Goal: Task Accomplishment & Management: Complete application form

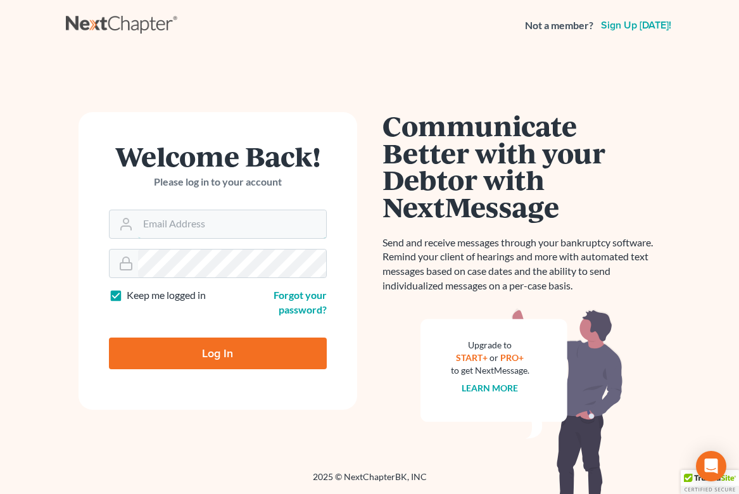
type input "[EMAIL_ADDRESS][DOMAIN_NAME]"
click at [219, 357] on input "Log In" at bounding box center [218, 354] width 218 height 32
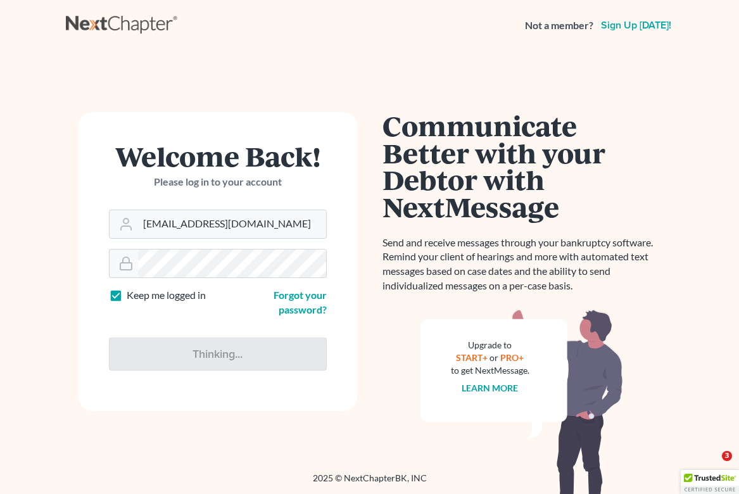
type input "Thinking..."
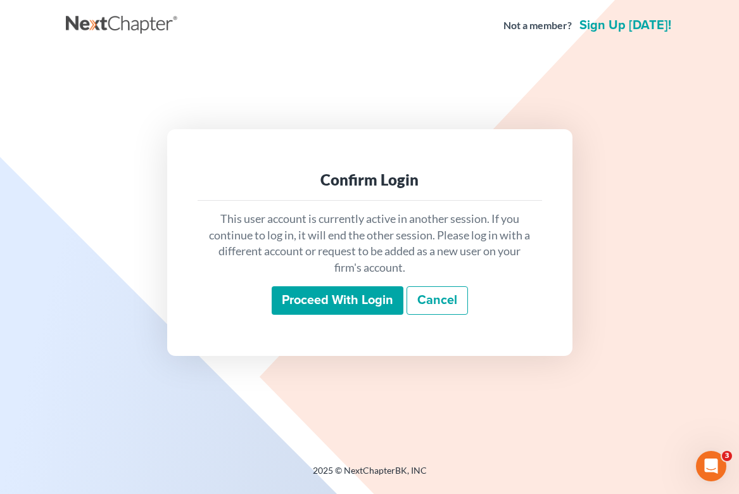
click at [337, 305] on input "Proceed with login" at bounding box center [338, 300] width 132 height 29
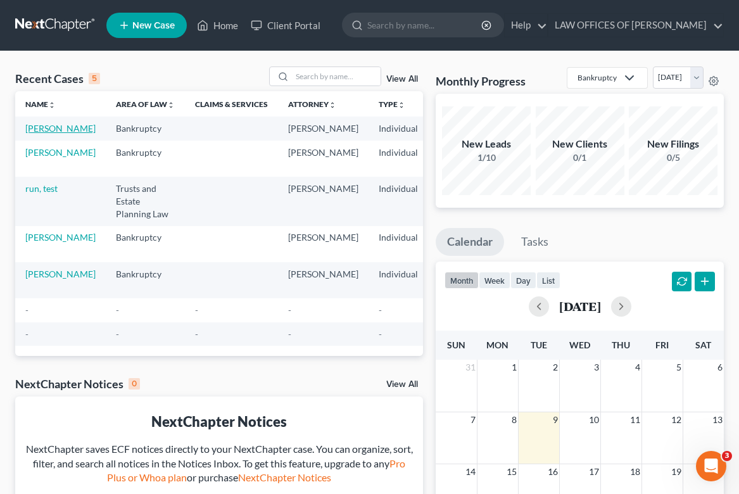
click at [35, 134] on link "TRAN, DEREK" at bounding box center [60, 128] width 70 height 11
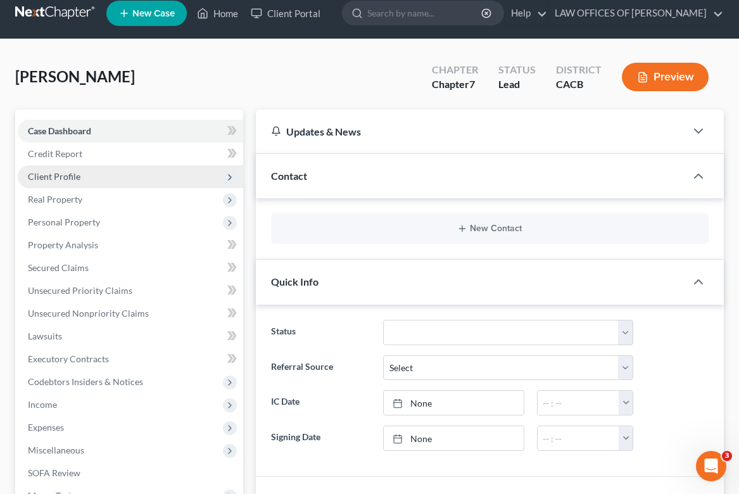
scroll to position [11, 0]
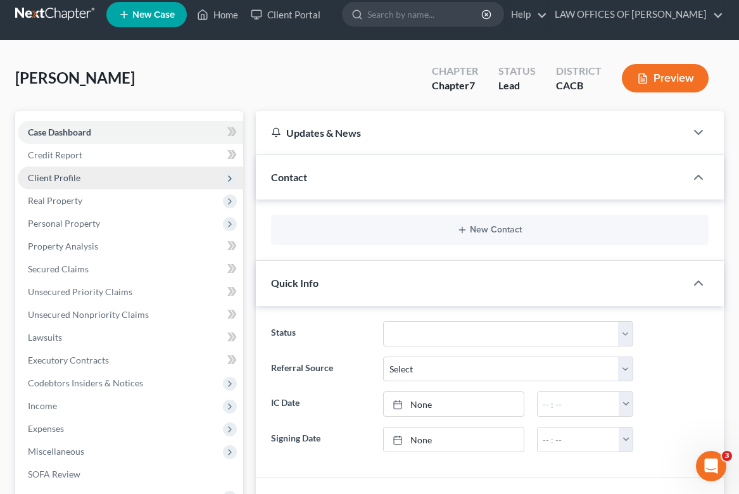
click at [61, 174] on span "Client Profile" at bounding box center [54, 177] width 53 height 11
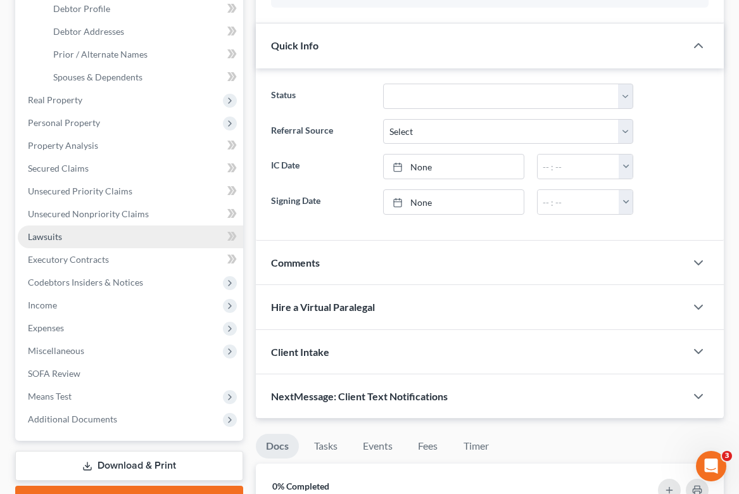
scroll to position [265, 0]
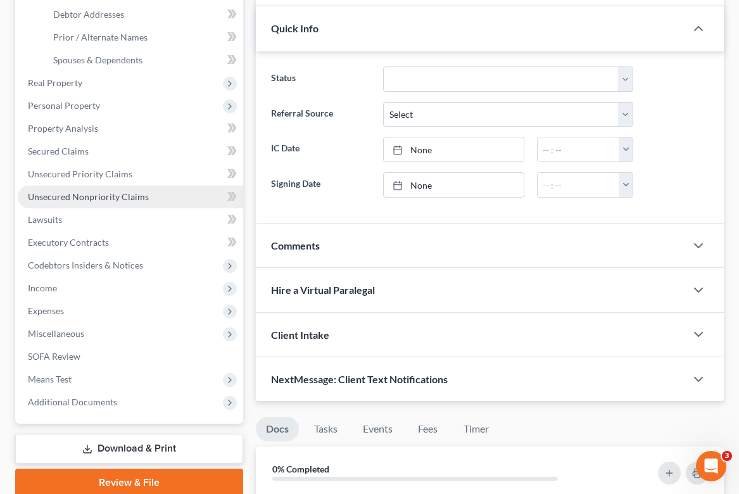
click at [125, 200] on span "Unsecured Nonpriority Claims" at bounding box center [88, 196] width 121 height 11
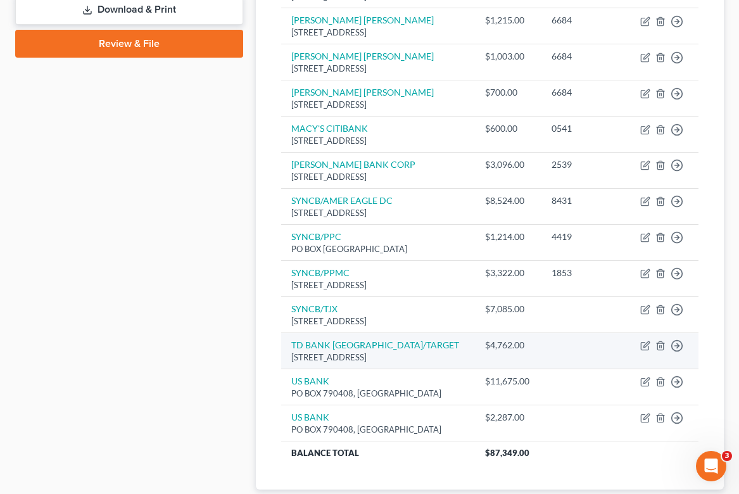
scroll to position [651, 0]
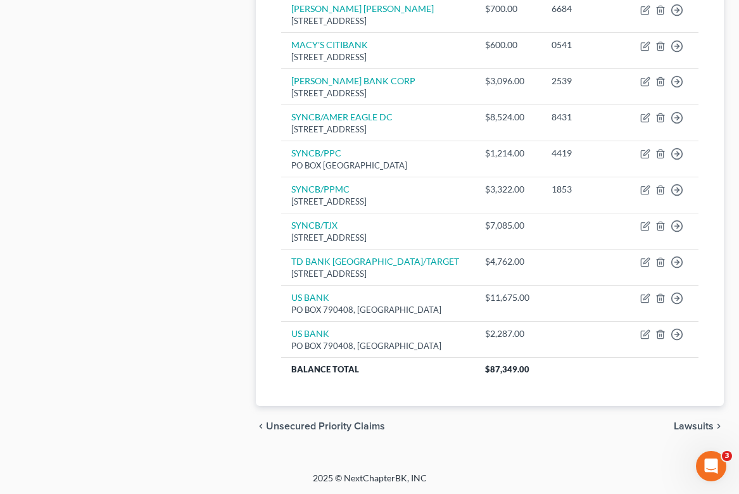
click at [694, 428] on span "Lawsuits" at bounding box center [694, 426] width 40 height 10
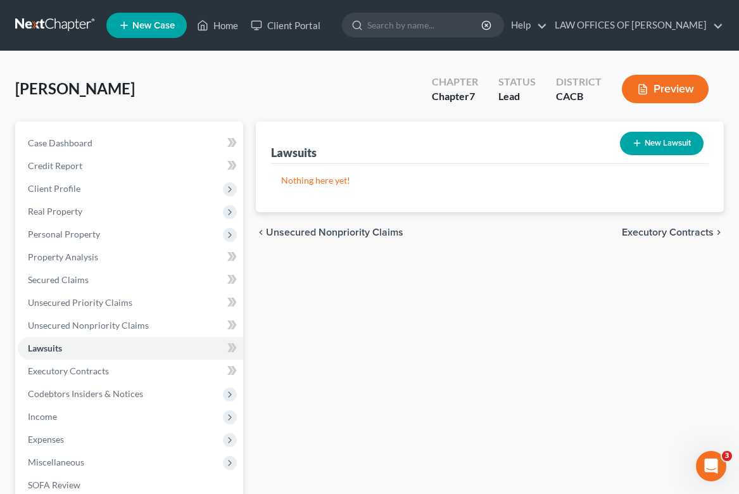
click at [664, 232] on span "Executory Contracts" at bounding box center [668, 232] width 92 height 10
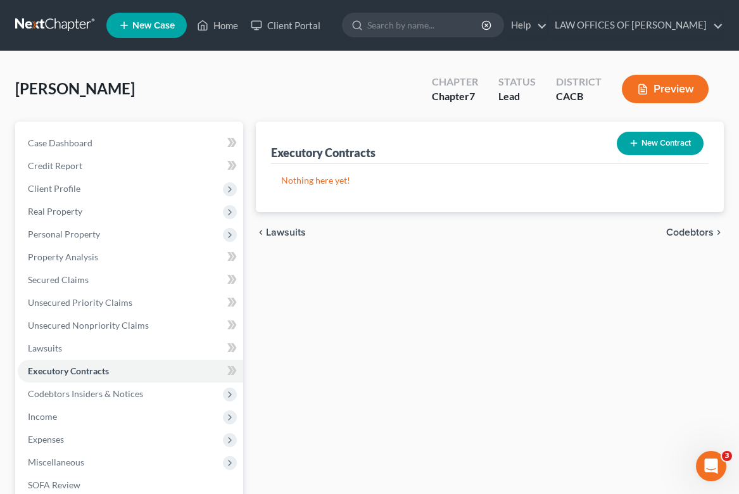
click at [689, 232] on span "Codebtors" at bounding box center [691, 232] width 48 height 10
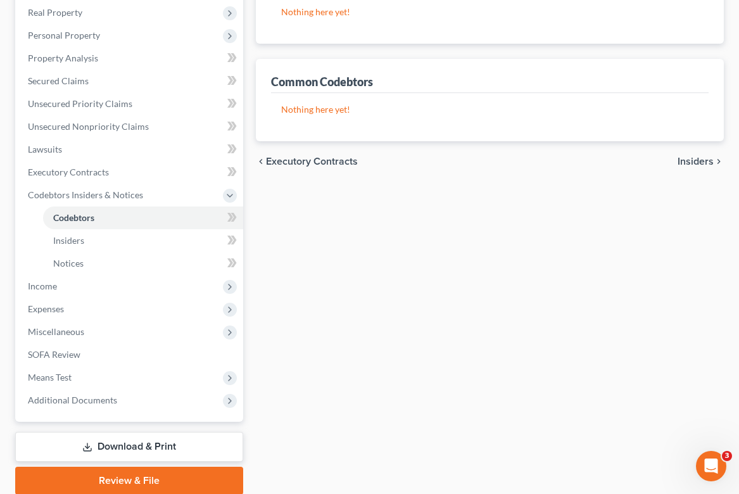
scroll to position [211, 0]
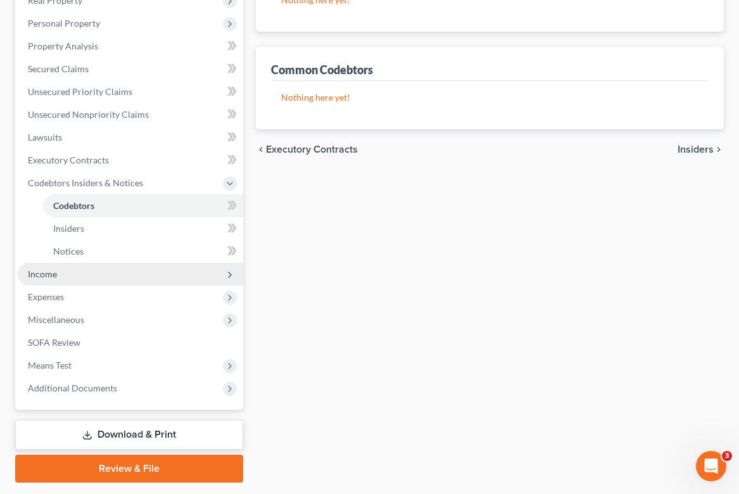
click at [44, 279] on span "Income" at bounding box center [131, 274] width 226 height 23
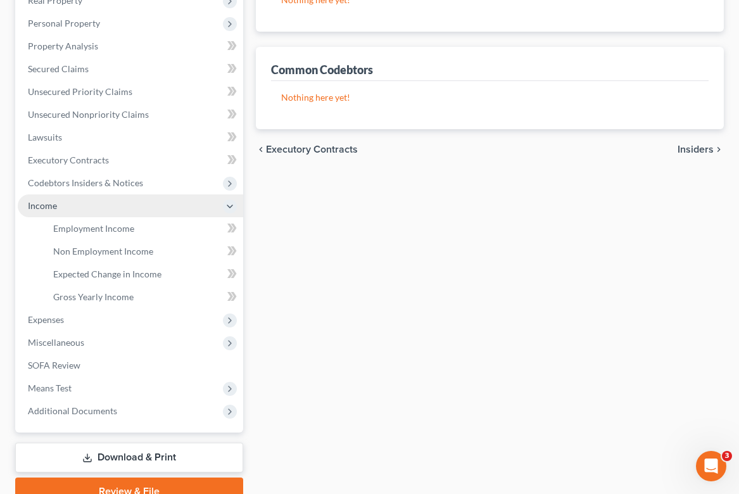
click at [36, 205] on span "Income" at bounding box center [42, 205] width 29 height 11
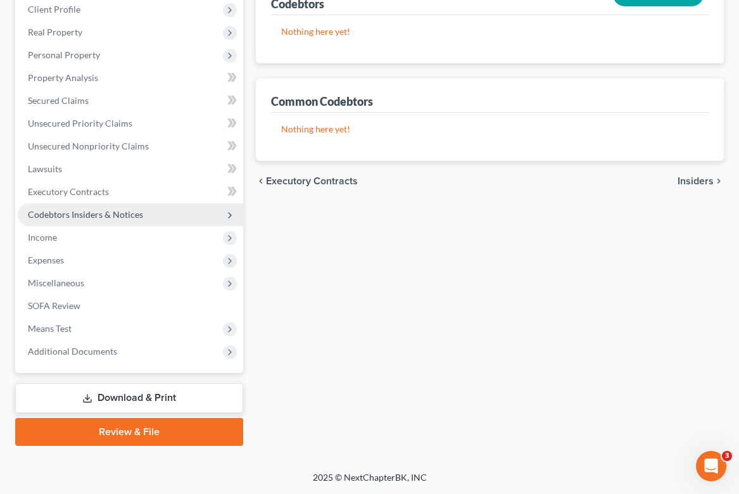
scroll to position [178, 0]
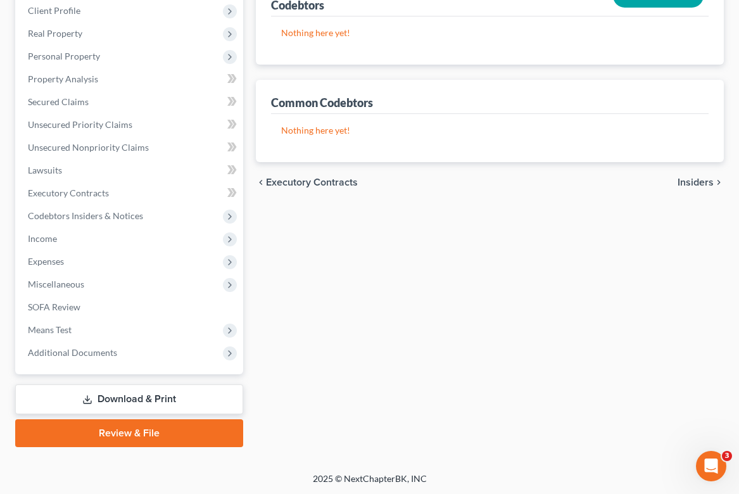
click at [698, 177] on span "Insiders" at bounding box center [696, 182] width 36 height 10
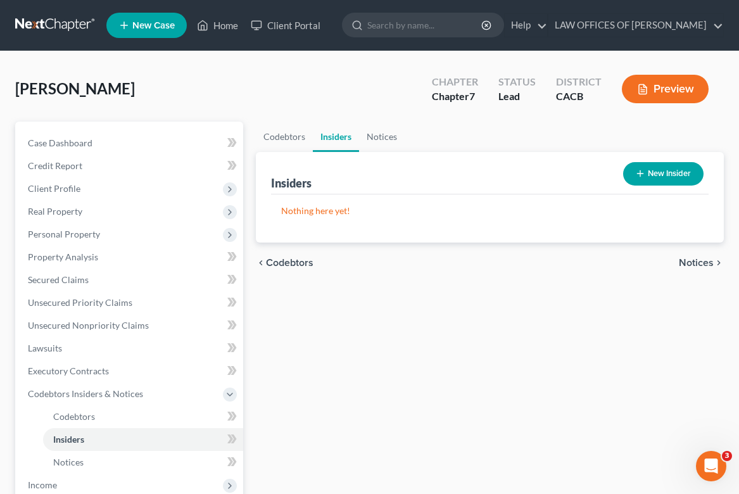
click at [696, 260] on span "Notices" at bounding box center [696, 263] width 35 height 10
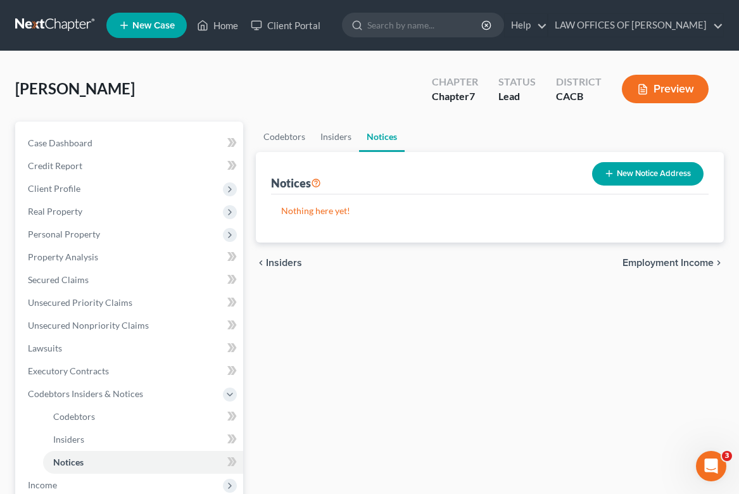
click at [675, 262] on span "Employment Income" at bounding box center [668, 263] width 91 height 10
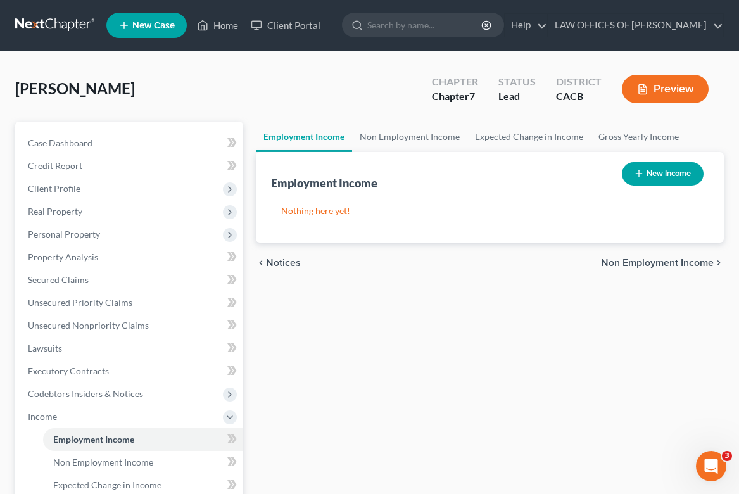
click at [661, 171] on button "New Income" at bounding box center [663, 173] width 82 height 23
select select "0"
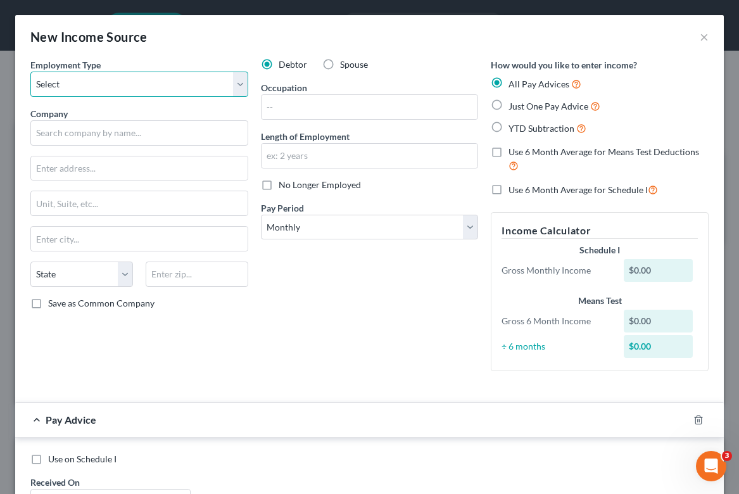
click at [114, 82] on select "Select Full or Part Time Employment Self Employment" at bounding box center [139, 84] width 218 height 25
click at [187, 54] on div "New Income Source ×" at bounding box center [369, 36] width 709 height 43
click at [174, 86] on select "Select Full or Part Time Employment Self Employment" at bounding box center [139, 84] width 218 height 25
select select "0"
click at [30, 72] on select "Select Full or Part Time Employment Self Employment" at bounding box center [139, 84] width 218 height 25
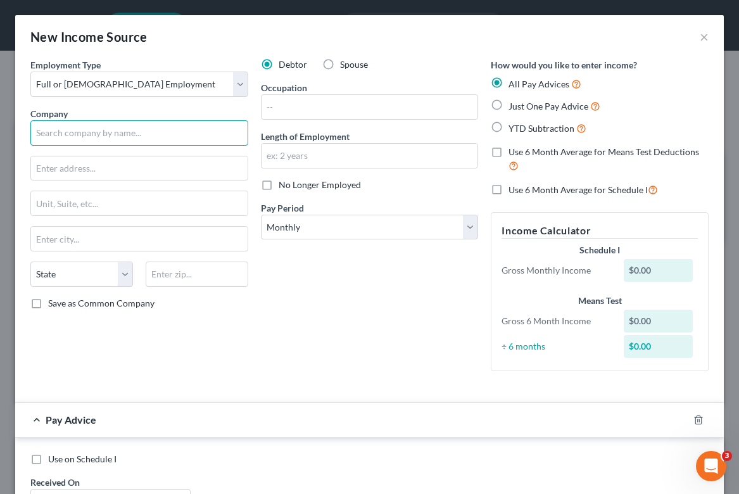
click at [162, 132] on input "text" at bounding box center [139, 132] width 218 height 25
click at [98, 131] on input "FUTEK ADVACNED SENSOR" at bounding box center [139, 132] width 218 height 25
type input "FUTEK ADVANCED SENSOR"
click at [316, 295] on div "Debtor Spouse Occupation Length of Employment No Longer Employed Pay Period * S…" at bounding box center [370, 219] width 231 height 323
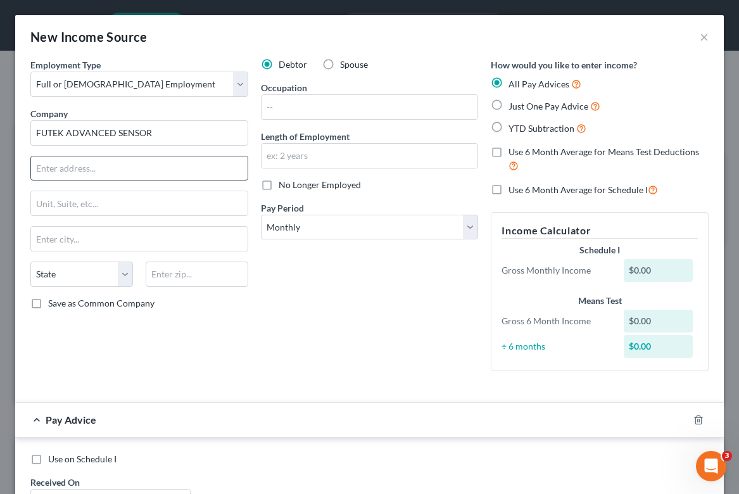
click at [132, 169] on input "text" at bounding box center [139, 169] width 217 height 24
type input "10 THOMAS"
type input "IRVINE"
select select "4"
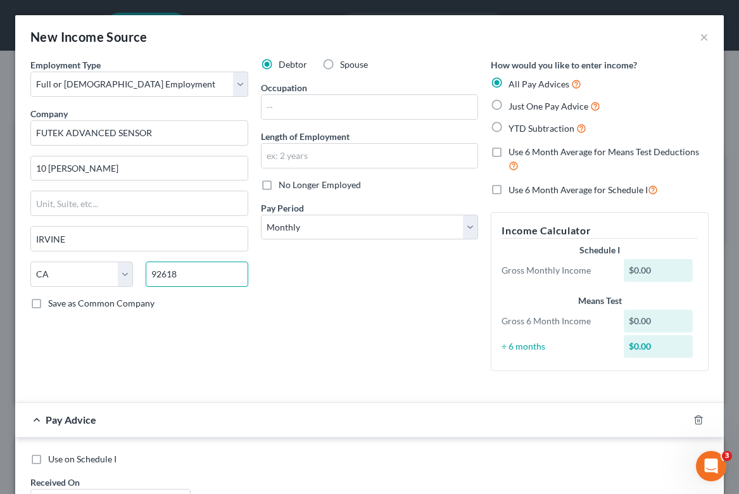
type input "92618"
click at [459, 367] on div "Debtor Spouse Occupation Length of Employment No Longer Employed Pay Period * S…" at bounding box center [370, 219] width 231 height 323
type input "Irvine"
click at [397, 107] on input "text" at bounding box center [370, 107] width 217 height 24
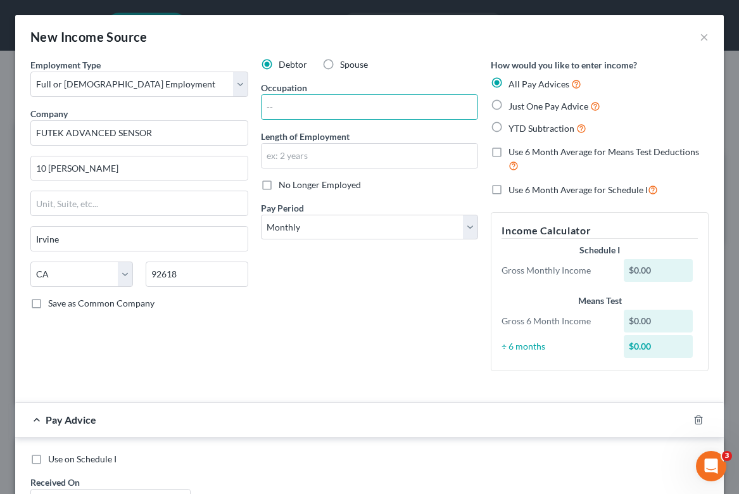
click at [369, 315] on div "Debtor Spouse Occupation Length of Employment No Longer Employed Pay Period * S…" at bounding box center [370, 219] width 231 height 323
click at [316, 115] on input "text" at bounding box center [370, 107] width 217 height 24
drag, startPoint x: 408, startPoint y: 40, endPoint x: 413, endPoint y: 71, distance: 31.5
click at [407, 41] on div "New Income Source ×" at bounding box center [369, 36] width 709 height 43
click at [391, 99] on input "text" at bounding box center [370, 107] width 217 height 24
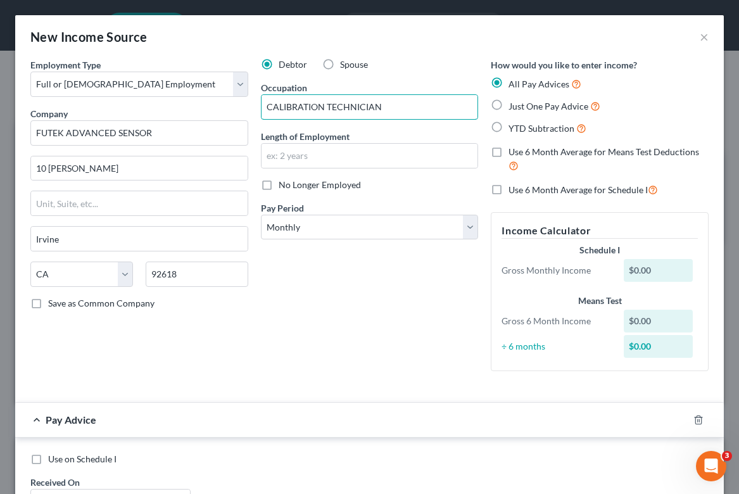
type input "CALIBRATION TECHNICIAN"
click at [331, 378] on div "Debtor Spouse Occupation CALIBRATION TECHNICIAN Length of Employment No Longer …" at bounding box center [370, 219] width 231 height 323
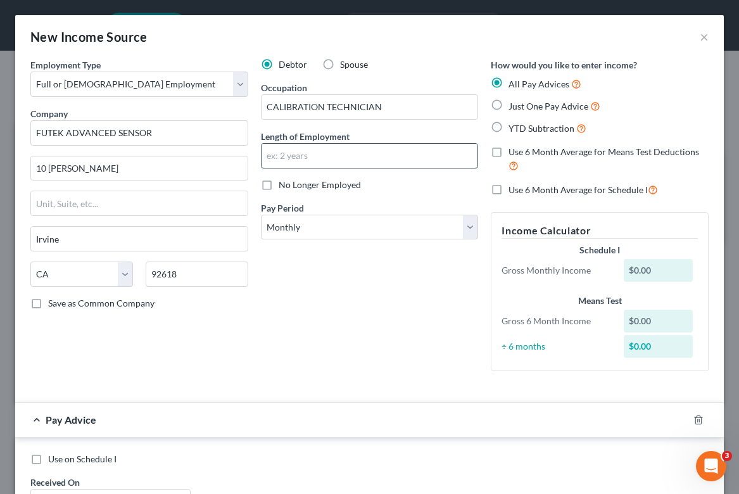
click at [383, 157] on input "text" at bounding box center [370, 156] width 217 height 24
type input "2 YEARS"
click at [308, 343] on div "Debtor Spouse Occupation CALIBRATION TECHNICIAN Length of Employment 2 YEARS No…" at bounding box center [370, 219] width 231 height 323
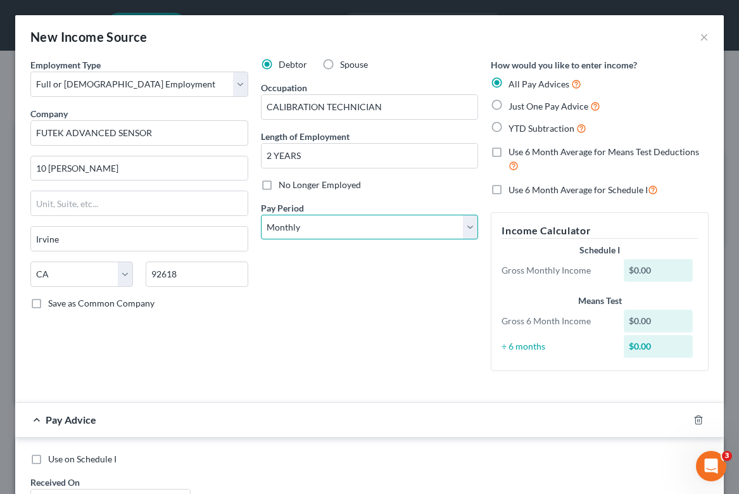
click at [380, 231] on select "Select Monthly Twice Monthly Every Other Week Weekly" at bounding box center [370, 227] width 218 height 25
select select "2"
click at [261, 215] on select "Select Monthly Twice Monthly Every Other Week Weekly" at bounding box center [370, 227] width 218 height 25
click at [362, 266] on div "Debtor Spouse Occupation CALIBRATION TECHNICIAN Length of Employment 2 YEARS No…" at bounding box center [370, 219] width 231 height 323
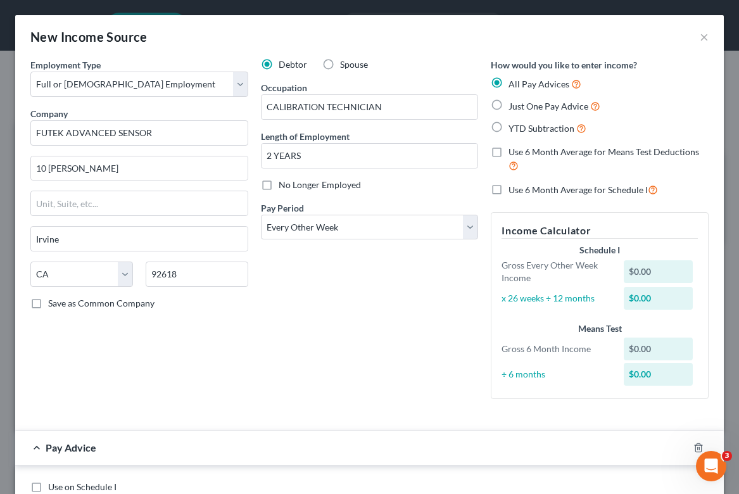
click at [509, 105] on label "Just One Pay Advice" at bounding box center [555, 106] width 92 height 15
click at [514, 105] on input "Just One Pay Advice" at bounding box center [518, 103] width 8 height 8
radio input "true"
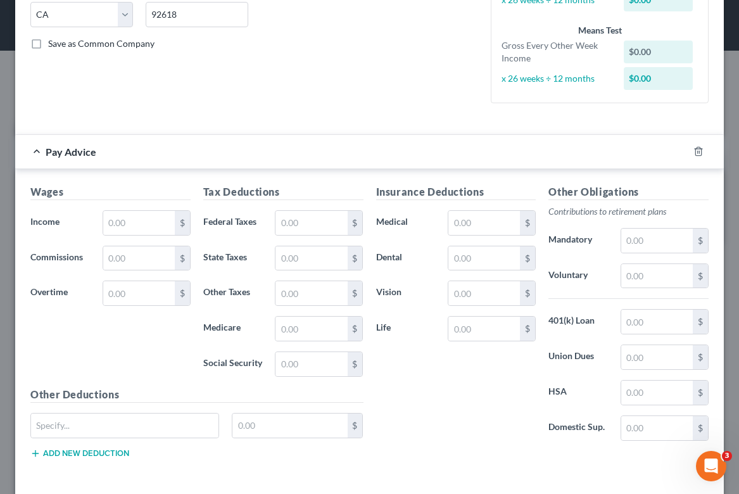
scroll to position [259, 0]
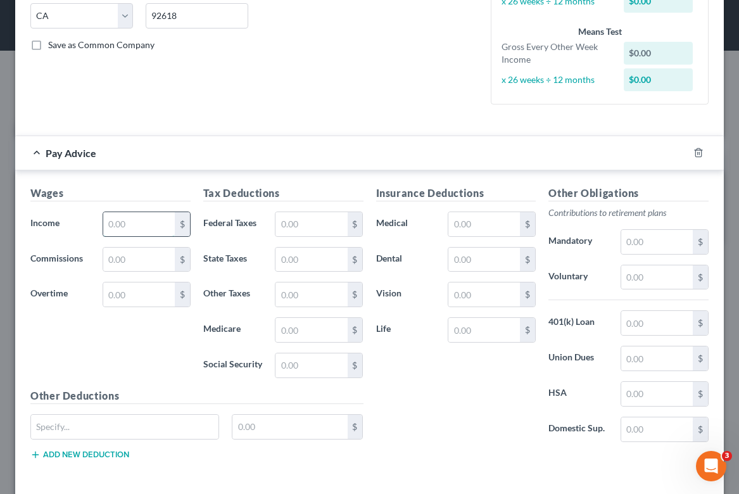
click at [167, 227] on input "text" at bounding box center [139, 224] width 72 height 24
type input "1,680.58"
click at [330, 267] on input "text" at bounding box center [312, 260] width 72 height 24
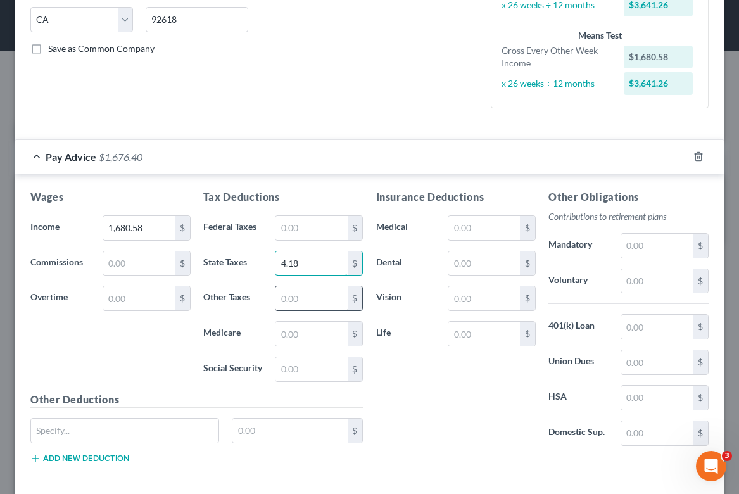
type input "4.18"
click at [319, 297] on input "text" at bounding box center [312, 297] width 72 height 24
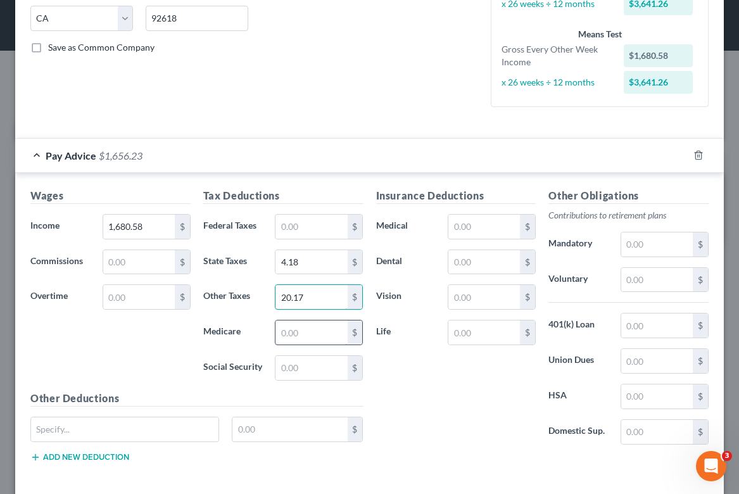
type input "20.17"
click at [322, 335] on input "text" at bounding box center [312, 333] width 72 height 24
type input "24.36"
click at [316, 370] on input "text" at bounding box center [312, 368] width 72 height 24
type input "104.19"
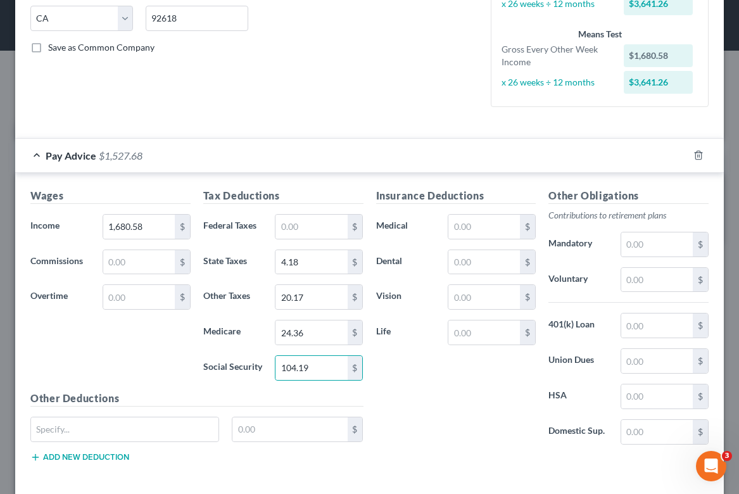
click at [438, 401] on div "Insurance Deductions Medical $ Dental $ Vision $ Life $" at bounding box center [456, 321] width 173 height 267
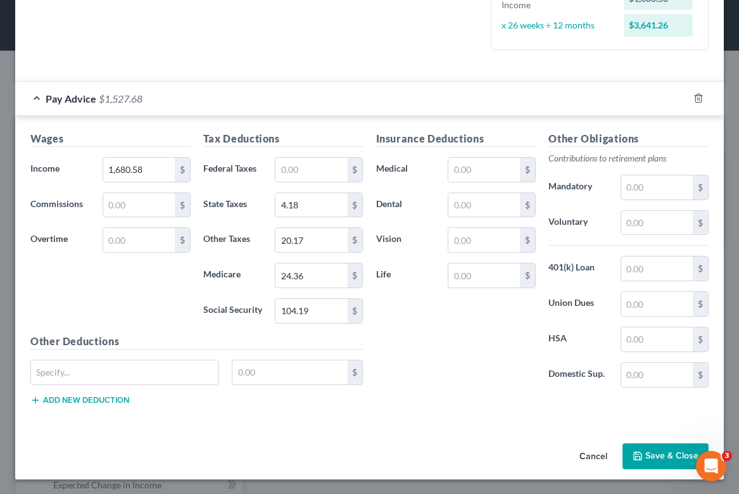
scroll to position [314, 0]
click at [663, 452] on button "Save & Close" at bounding box center [666, 456] width 86 height 27
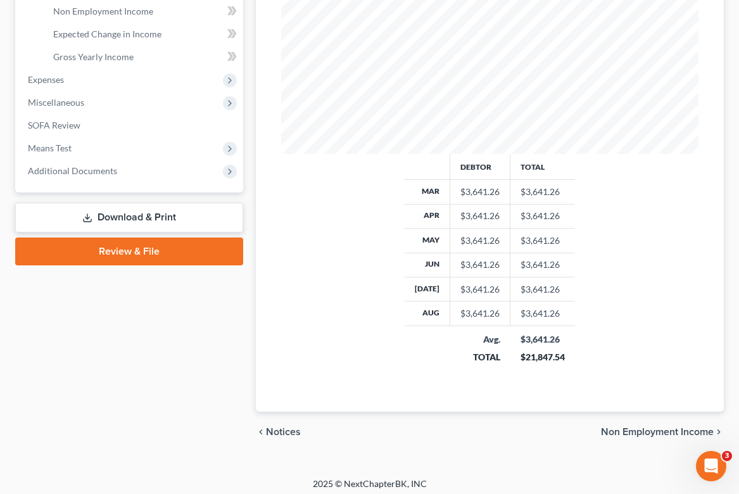
scroll to position [456, 0]
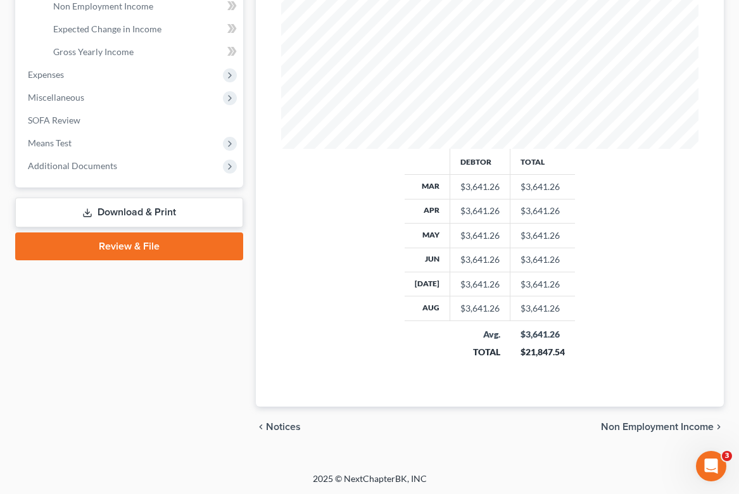
click at [645, 430] on span "Non Employment Income" at bounding box center [657, 427] width 113 height 10
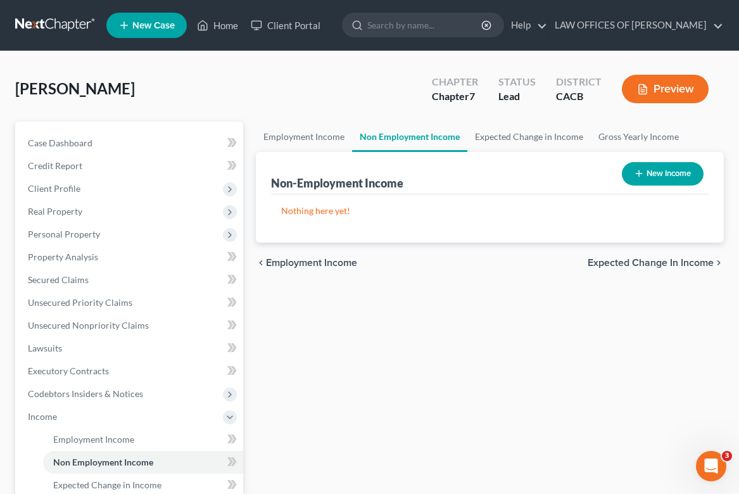
click at [644, 260] on span "Expected Change in Income" at bounding box center [651, 263] width 126 height 10
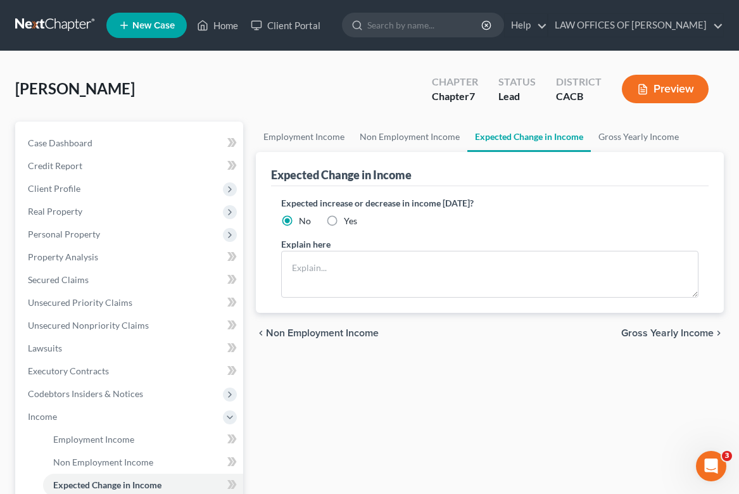
click at [688, 335] on span "Gross Yearly Income" at bounding box center [668, 333] width 93 height 10
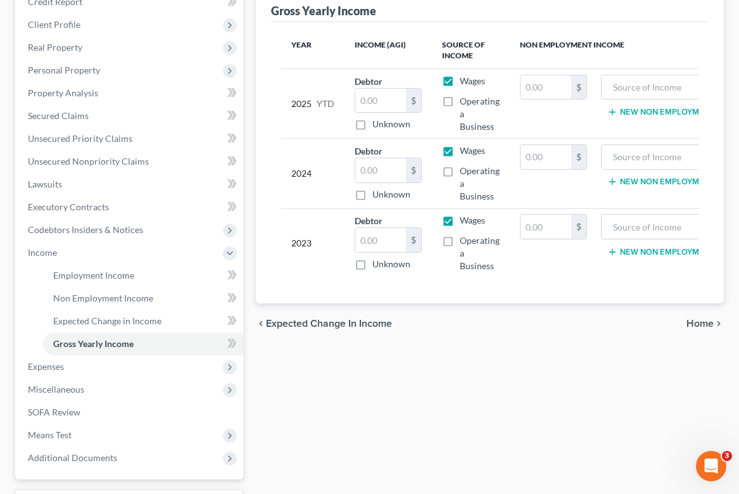
scroll to position [163, 0]
click at [705, 321] on span "Home" at bounding box center [700, 324] width 27 height 10
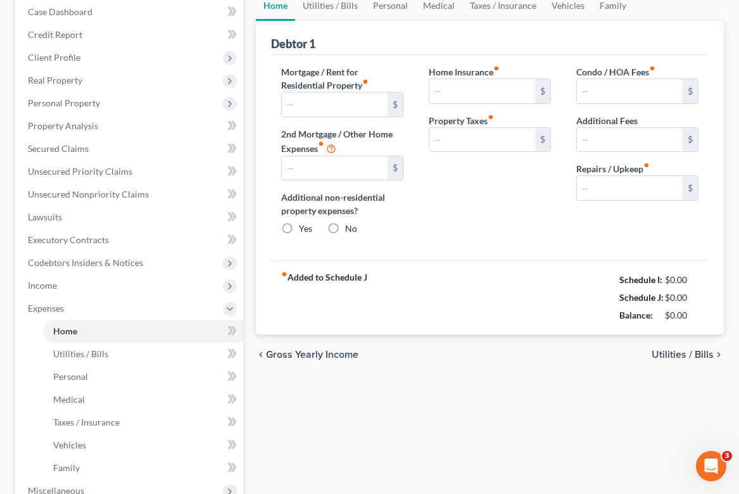
type input "0.00"
radio input "true"
type input "0.00"
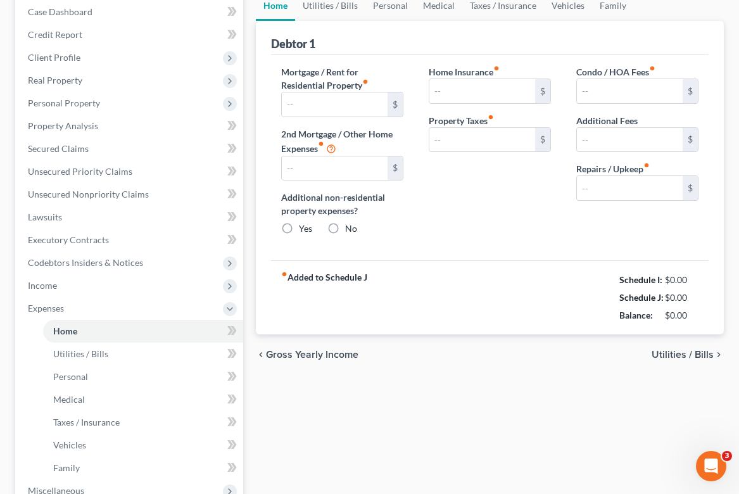
type input "0.00"
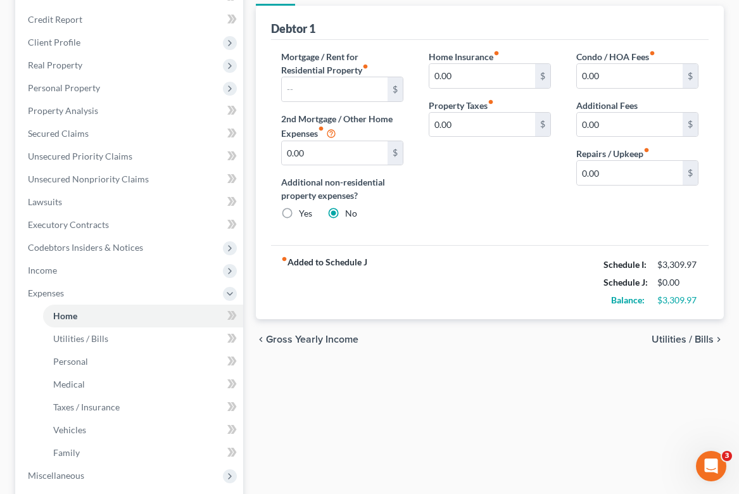
scroll to position [146, 0]
click at [361, 87] on input "text" at bounding box center [335, 90] width 106 height 24
type input "860"
click at [543, 228] on div "Home Insurance fiber_manual_record 0.00 $ Property Taxes fiber_manual_record 0.…" at bounding box center [490, 141] width 148 height 181
click at [695, 343] on span "Utilities / Bills" at bounding box center [683, 340] width 62 height 10
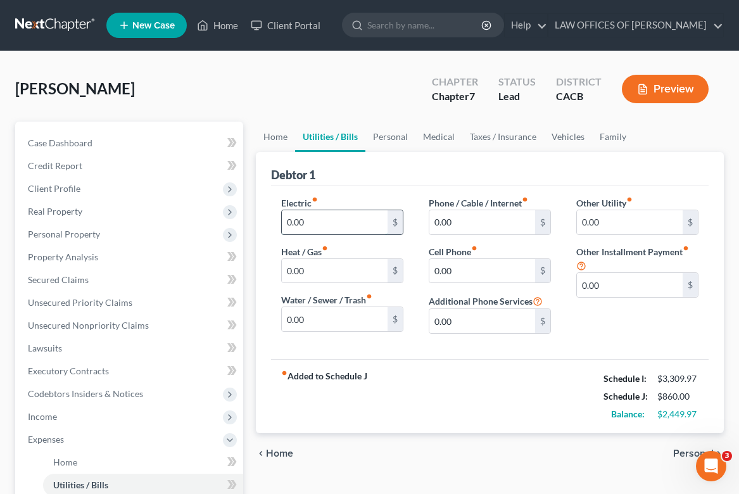
click at [347, 231] on input "0.00" at bounding box center [335, 222] width 106 height 24
type input "75"
click at [354, 276] on input "0.00" at bounding box center [335, 271] width 106 height 24
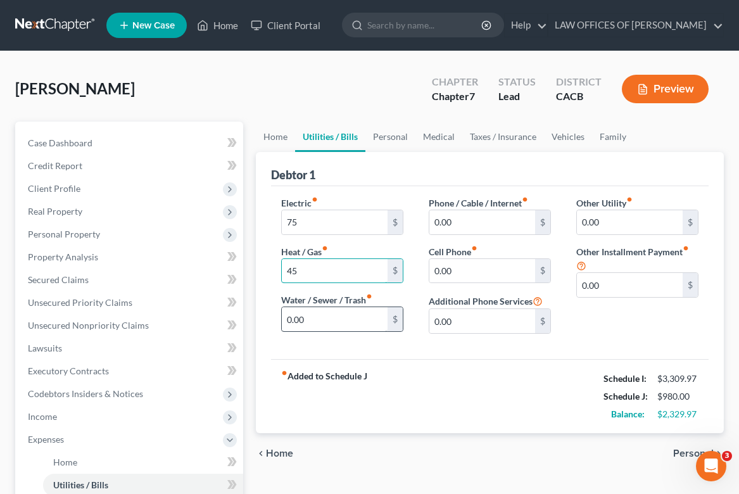
type input "45"
click at [348, 317] on input "0.00" at bounding box center [335, 319] width 106 height 24
type input "32"
click at [454, 219] on input "0.00" at bounding box center [483, 222] width 106 height 24
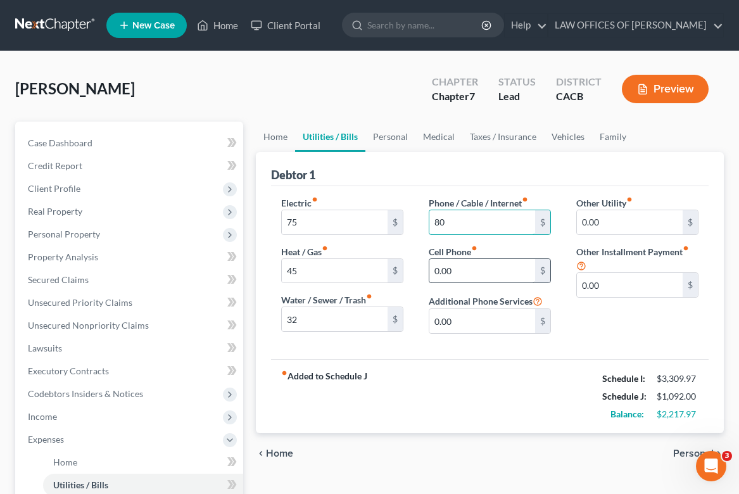
type input "80"
click at [487, 276] on input "0.00" at bounding box center [483, 271] width 106 height 24
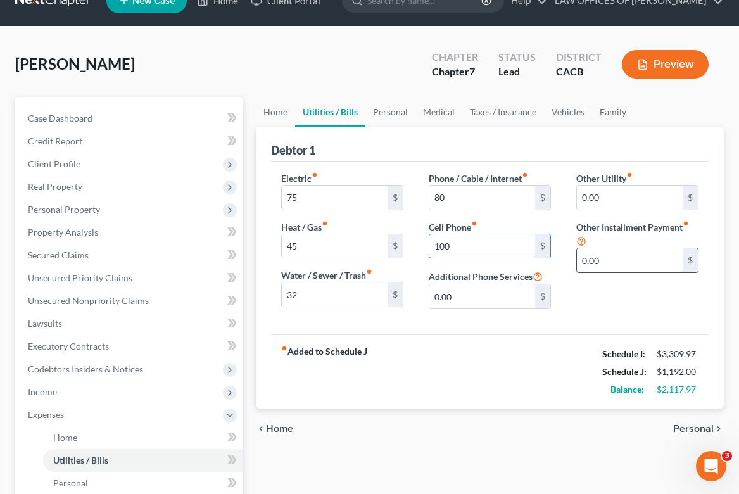
scroll to position [37, 0]
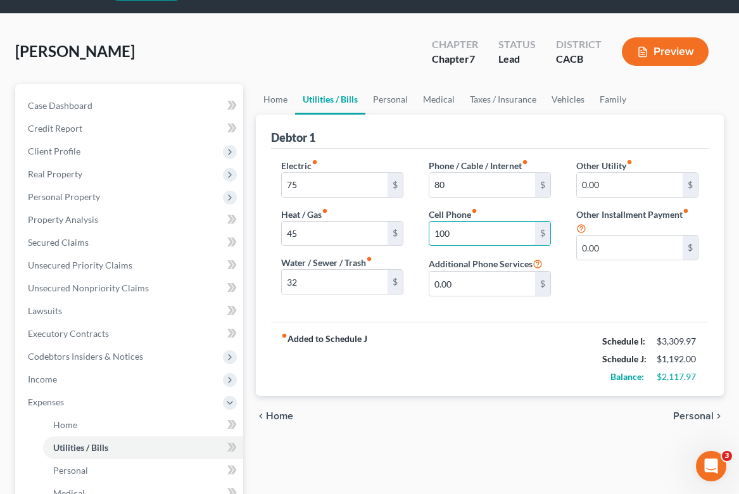
type input "100"
click at [617, 411] on div "chevron_left Home Personal chevron_right" at bounding box center [490, 416] width 468 height 41
click at [684, 413] on span "Personal" at bounding box center [694, 416] width 41 height 10
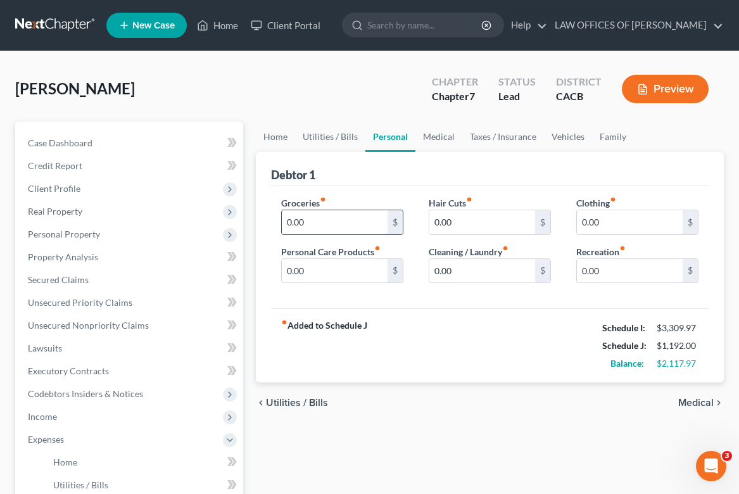
click at [336, 230] on input "0.00" at bounding box center [335, 222] width 106 height 24
type input "250"
drag, startPoint x: 338, startPoint y: 258, endPoint x: 338, endPoint y: 277, distance: 19.0
click at [338, 260] on input "0.00" at bounding box center [335, 271] width 106 height 24
click at [338, 277] on input "0.00" at bounding box center [335, 271] width 106 height 24
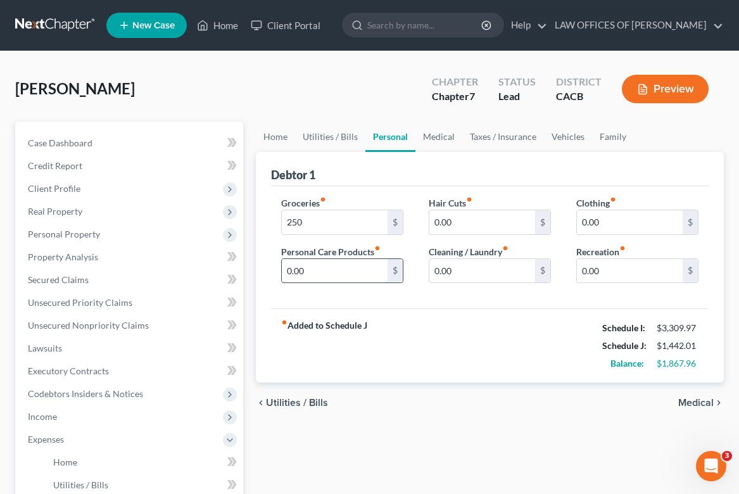
click at [344, 271] on input "0.00" at bounding box center [335, 271] width 106 height 24
click at [345, 271] on input "0.00" at bounding box center [335, 271] width 106 height 24
type input "75"
click at [534, 226] on input "0.00" at bounding box center [483, 222] width 106 height 24
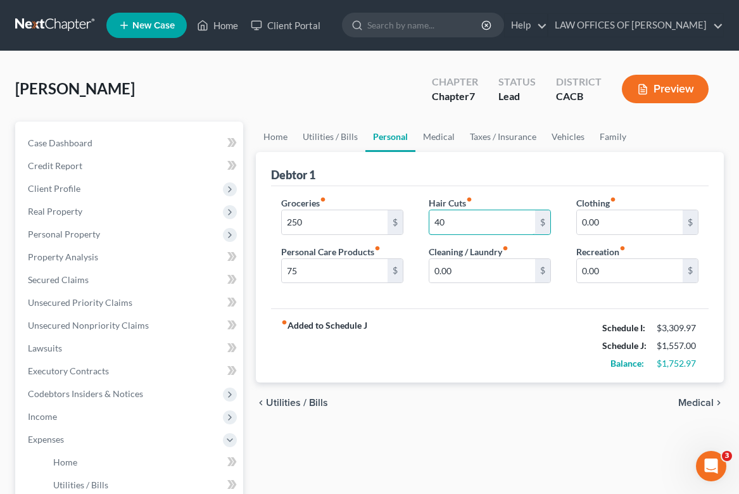
type input "4"
type input "50"
click at [509, 272] on input "0.00" at bounding box center [483, 271] width 106 height 24
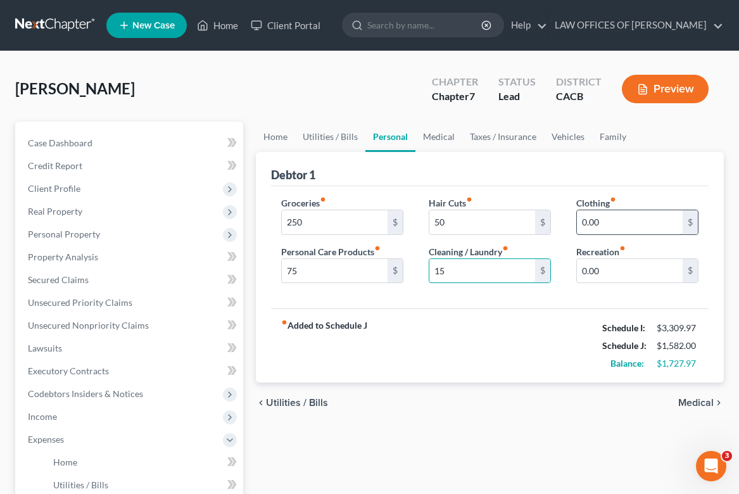
type input "15"
click at [651, 223] on input "0.00" at bounding box center [630, 222] width 106 height 24
type input "70"
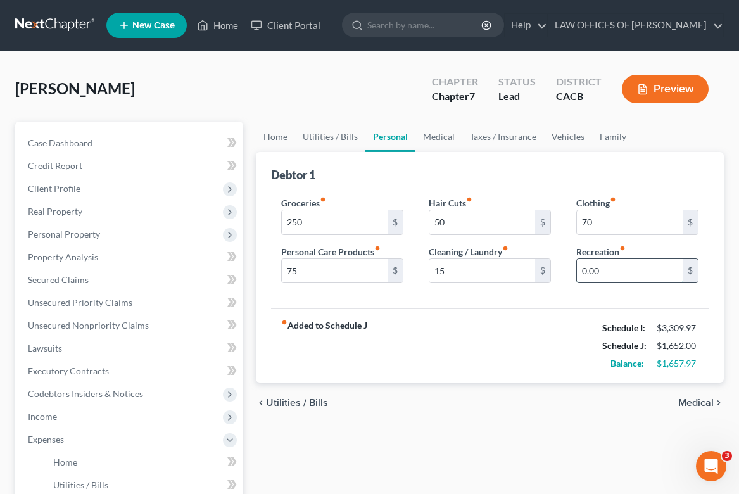
scroll to position [1, 0]
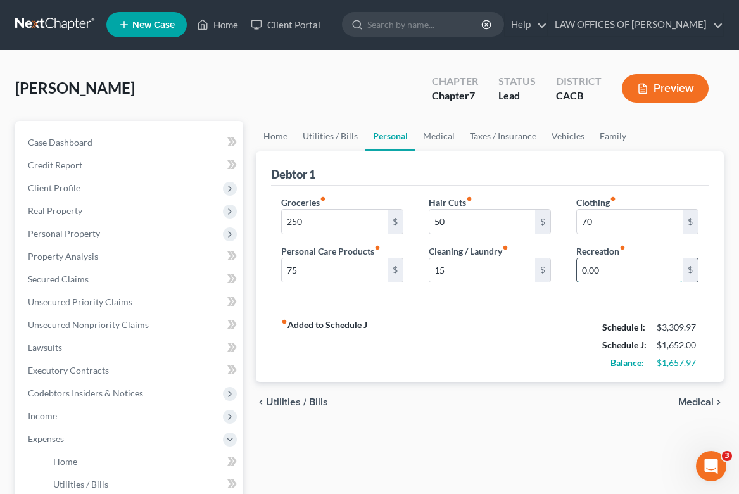
click at [652, 272] on input "0.00" at bounding box center [630, 271] width 106 height 24
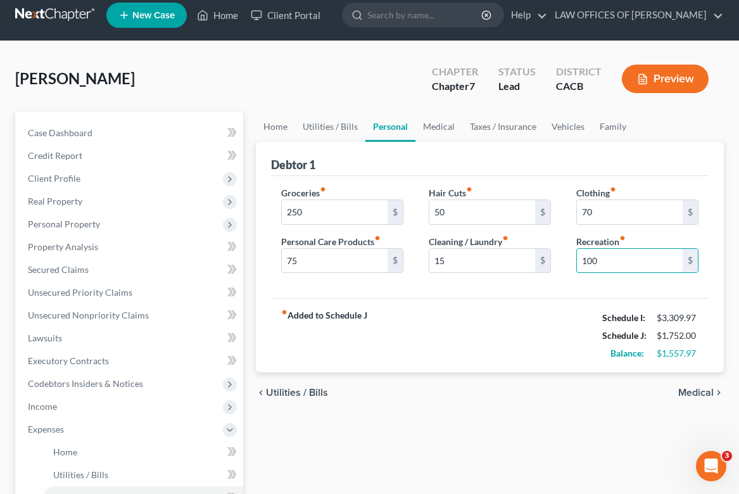
scroll to position [0, 0]
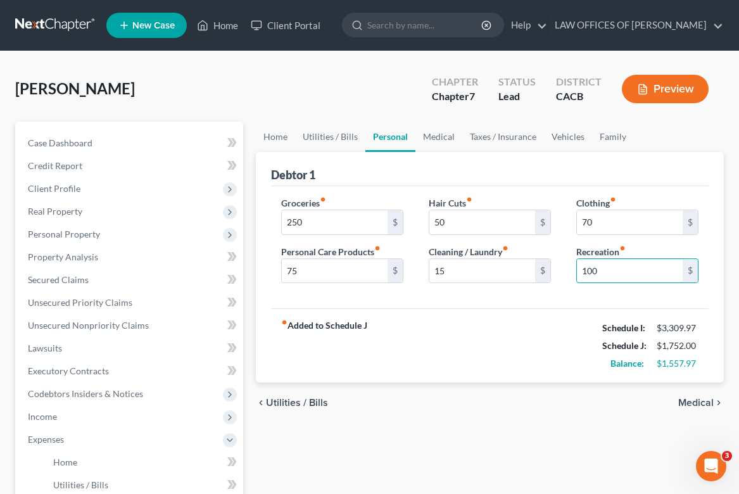
type input "100"
click at [501, 390] on div "chevron_left Utilities / Bills Medical chevron_right" at bounding box center [490, 403] width 468 height 41
click at [701, 402] on span "Medical" at bounding box center [696, 403] width 35 height 10
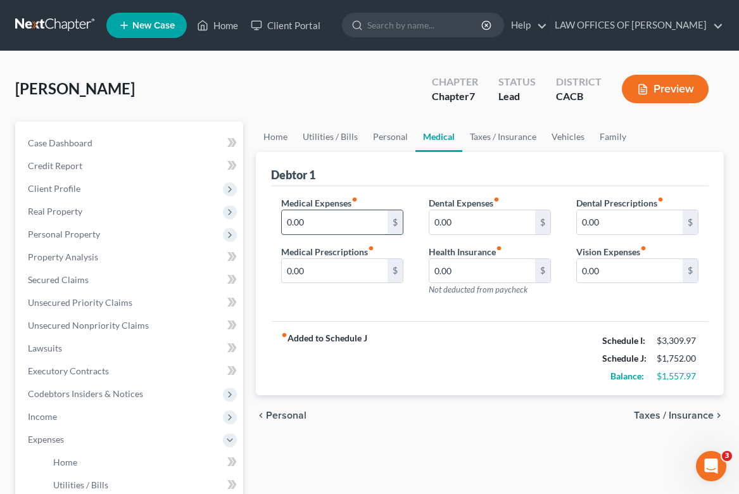
click at [350, 227] on input "0.00" at bounding box center [335, 222] width 106 height 24
type input "250"
click at [336, 264] on input "0.00" at bounding box center [335, 271] width 106 height 24
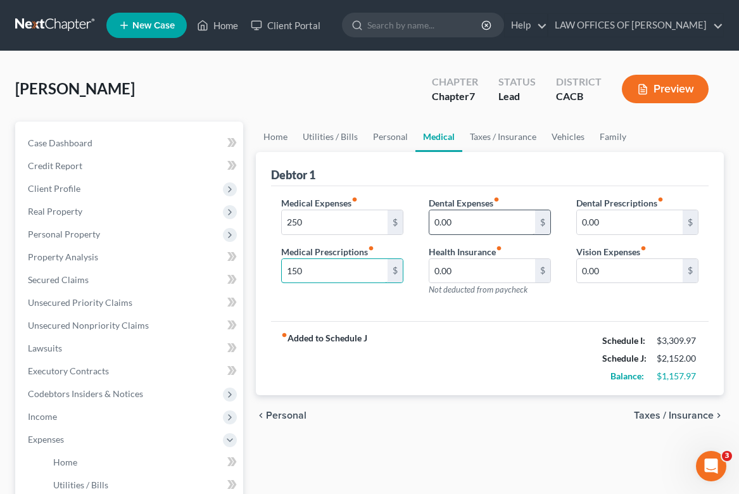
type input "150"
click at [498, 227] on input "0.00" at bounding box center [483, 222] width 106 height 24
type input "75"
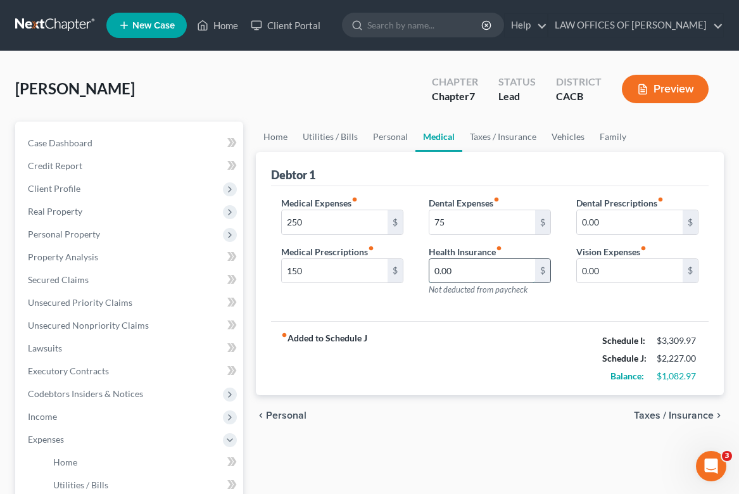
click at [491, 274] on input "0.00" at bounding box center [483, 271] width 106 height 24
type input "200"
click at [573, 342] on div "fiber_manual_record Added to Schedule J Schedule I: $3,309.97 Schedule J: $2,42…" at bounding box center [490, 358] width 438 height 74
click at [616, 267] on input "0.00" at bounding box center [630, 271] width 106 height 24
type input "5"
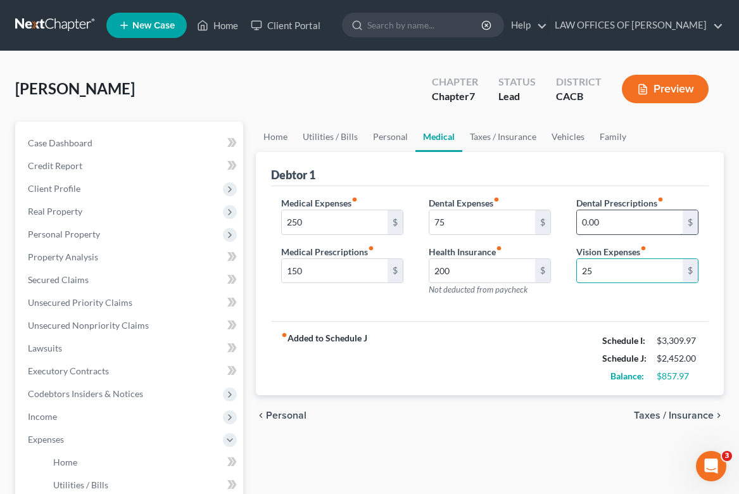
type input "25"
click at [617, 219] on input "0.00" at bounding box center [630, 222] width 106 height 24
click at [668, 417] on span "Taxes / Insurance" at bounding box center [674, 416] width 80 height 10
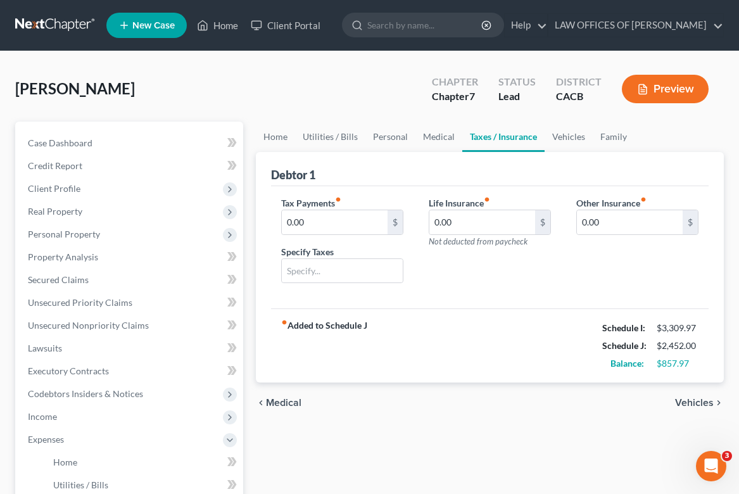
click at [689, 402] on span "Vehicles" at bounding box center [694, 403] width 39 height 10
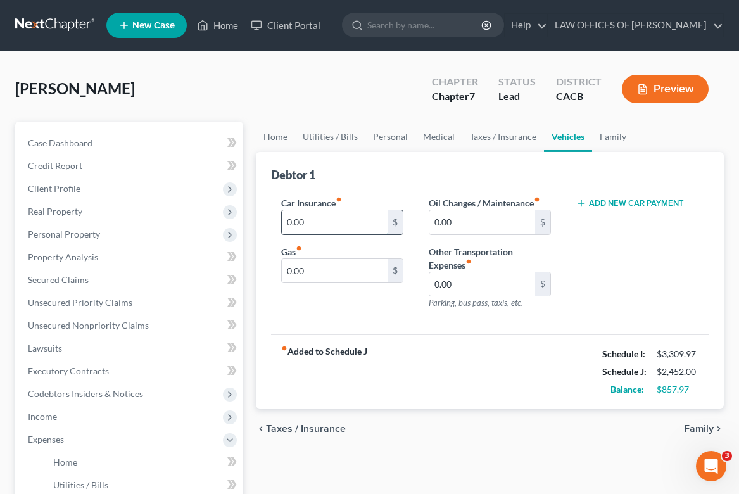
click at [334, 222] on input "0.00" at bounding box center [335, 222] width 106 height 24
type input "180"
click at [349, 273] on input "0.00" at bounding box center [335, 271] width 106 height 24
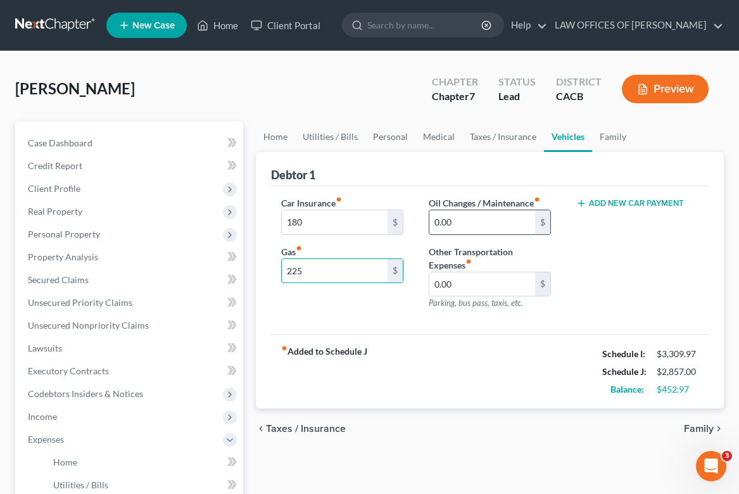
type input "225"
click at [491, 222] on input "0.00" at bounding box center [483, 222] width 106 height 24
type input "45"
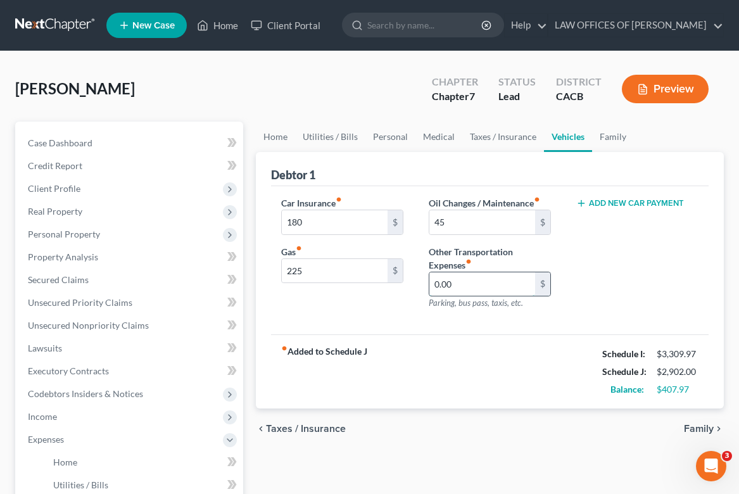
click at [489, 291] on input "0.00" at bounding box center [483, 284] width 106 height 24
type input "15"
click at [699, 425] on span "Family" at bounding box center [699, 429] width 30 height 10
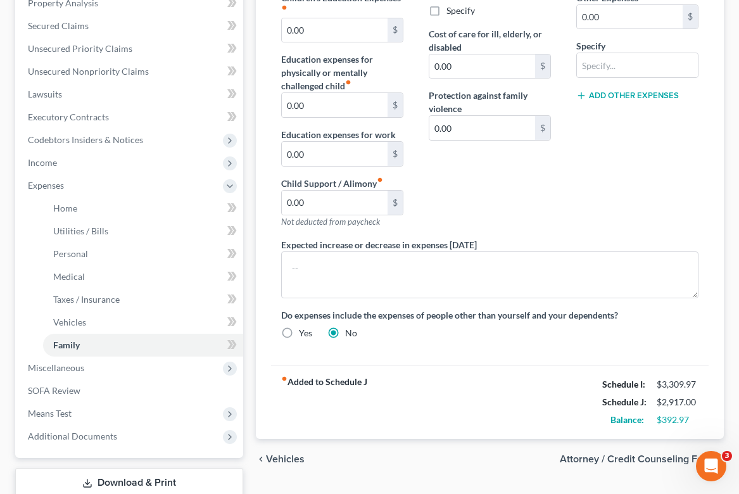
scroll to position [257, 0]
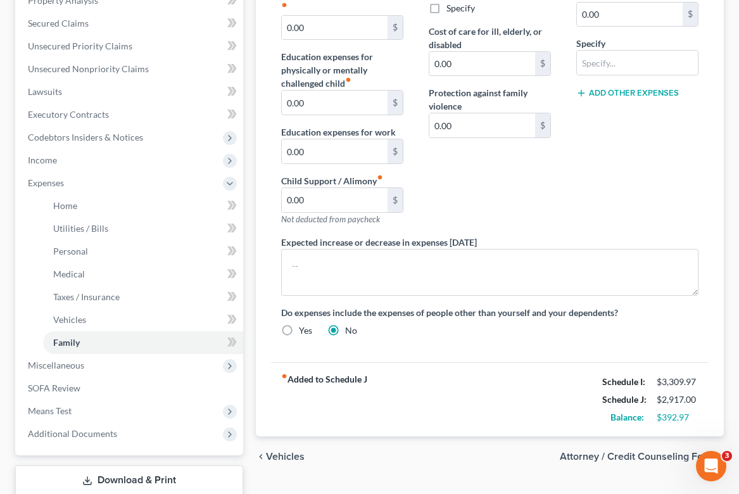
click at [663, 456] on span "Attorney / Credit Counseling Fees" at bounding box center [637, 457] width 154 height 10
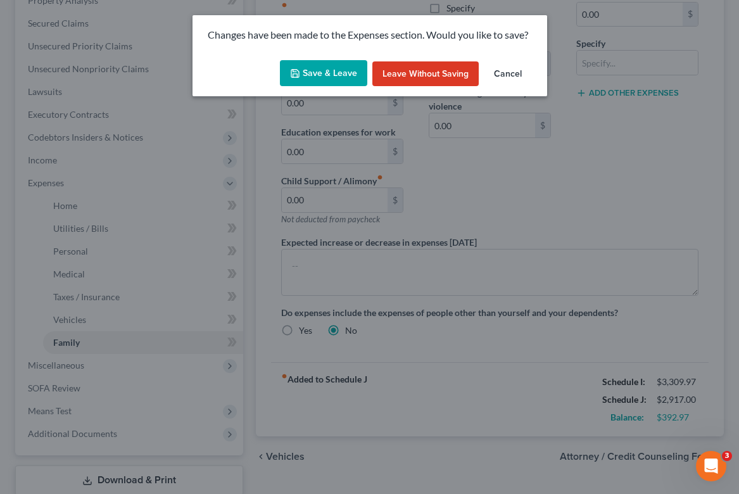
click at [308, 68] on button "Save & Leave" at bounding box center [323, 73] width 87 height 27
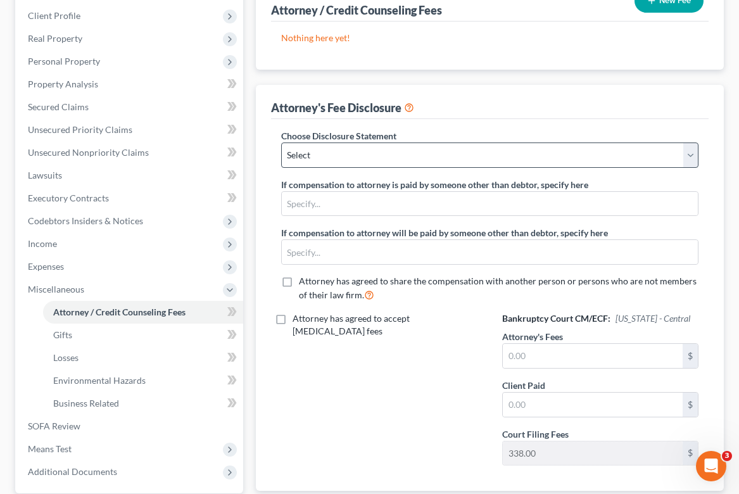
scroll to position [176, 0]
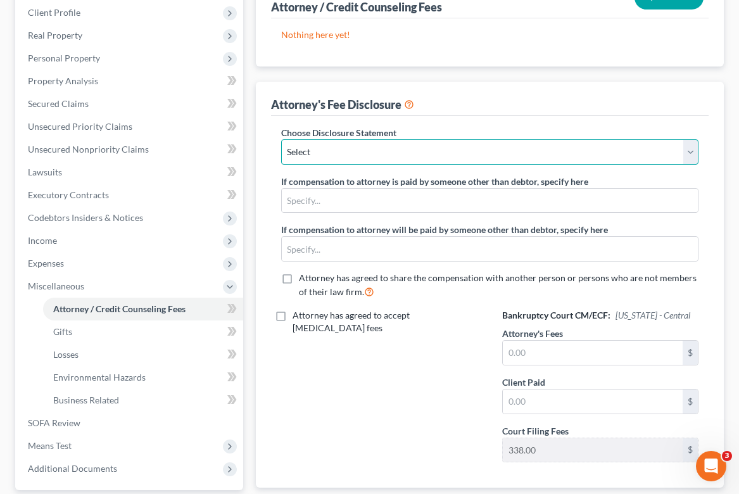
click at [352, 150] on select "Select Attorney Fee Disclosure" at bounding box center [490, 151] width 418 height 25
select select "0"
click at [281, 139] on select "Select Attorney Fee Disclosure" at bounding box center [490, 151] width 418 height 25
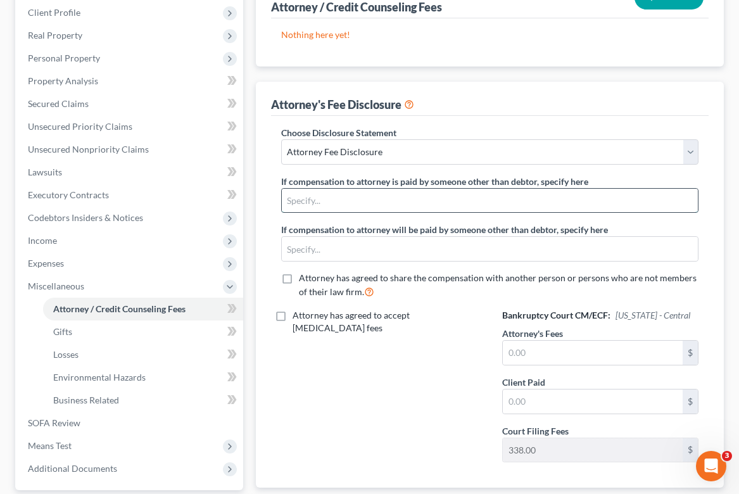
click at [493, 199] on input "text" at bounding box center [490, 201] width 416 height 24
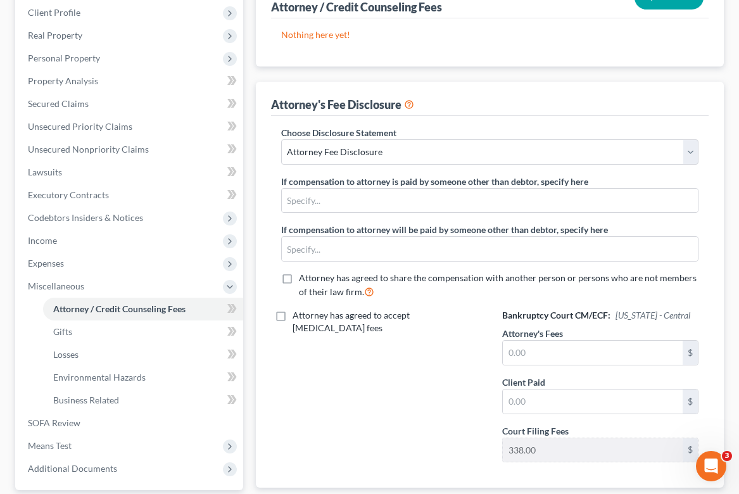
click at [521, 173] on div "Choose Disclosure Statement Select Attorney Fee Disclosure If compensation to a…" at bounding box center [490, 217] width 443 height 183
click at [459, 279] on span "Attorney has agreed to share the compensation with another person or persons wh…" at bounding box center [498, 284] width 398 height 25
click at [312, 279] on input "Attorney has agreed to share the compensation with another person or persons wh…" at bounding box center [308, 276] width 8 height 8
click at [456, 283] on label "Attorney has agreed to share the compensation with another person or persons wh…" at bounding box center [499, 285] width 400 height 27
click at [312, 280] on input "Attorney has agreed to share the compensation with another person or persons wh…" at bounding box center [308, 276] width 8 height 8
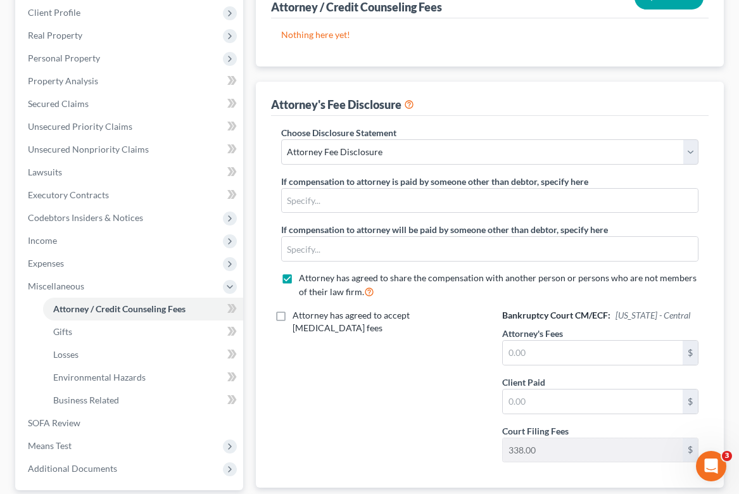
checkbox input "false"
click at [380, 360] on div "Attorney has agreed to accept retainer fees" at bounding box center [380, 390] width 222 height 163
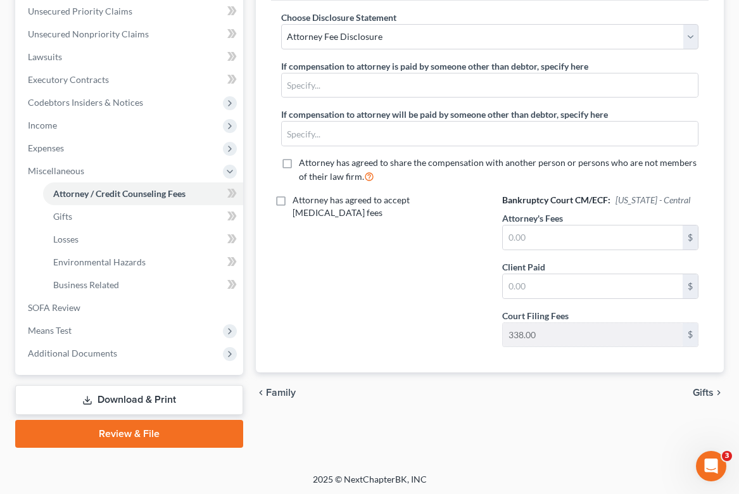
scroll to position [292, 0]
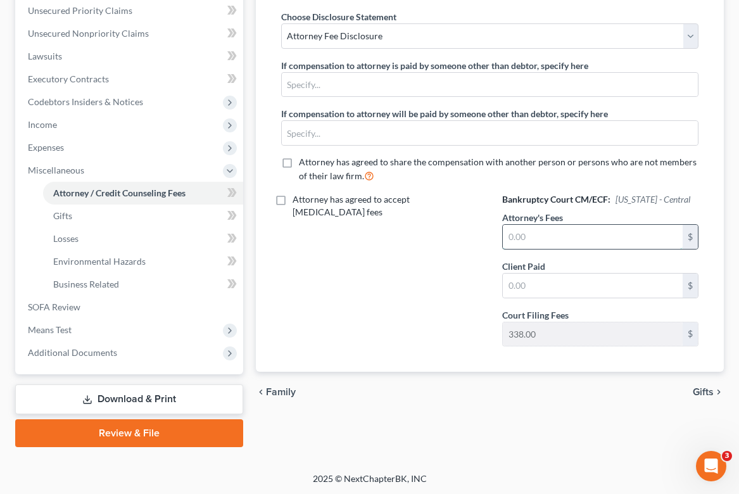
click at [542, 242] on input "text" at bounding box center [593, 237] width 180 height 24
type input "2,500"
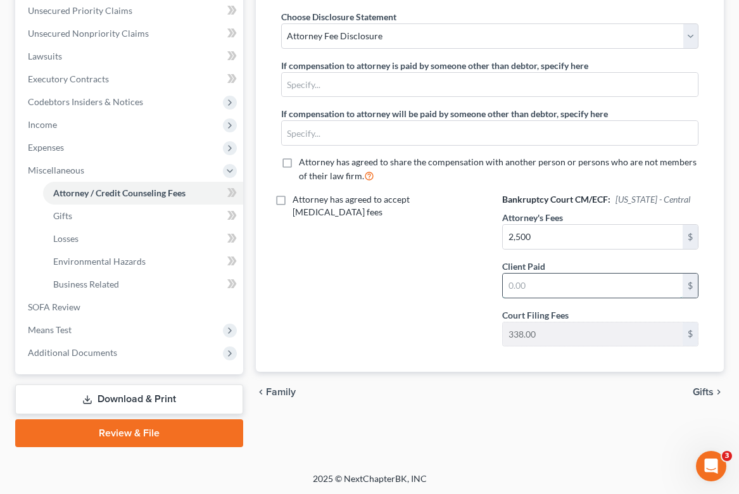
click at [558, 281] on input "text" at bounding box center [593, 286] width 180 height 24
type input "2,500"
click at [707, 392] on span "Gifts" at bounding box center [703, 392] width 21 height 10
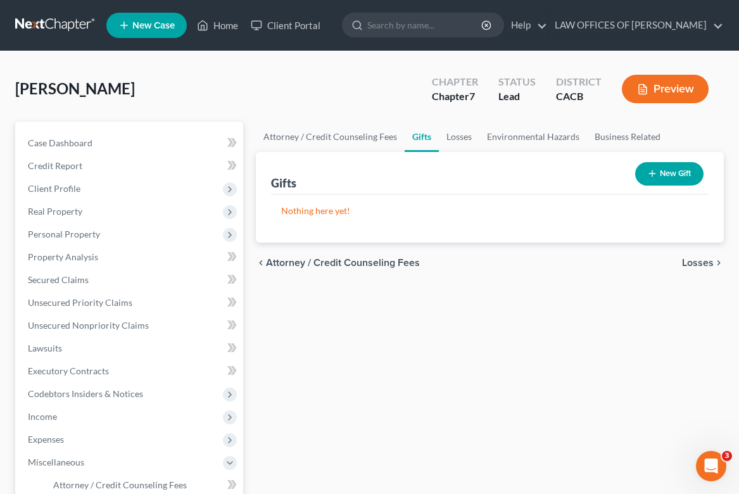
click at [700, 261] on span "Losses" at bounding box center [698, 263] width 32 height 10
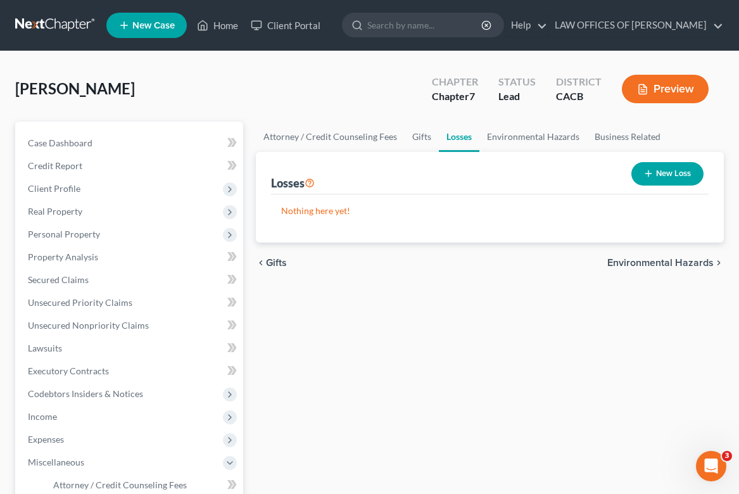
click at [667, 258] on span "Environmental Hazards" at bounding box center [661, 263] width 106 height 10
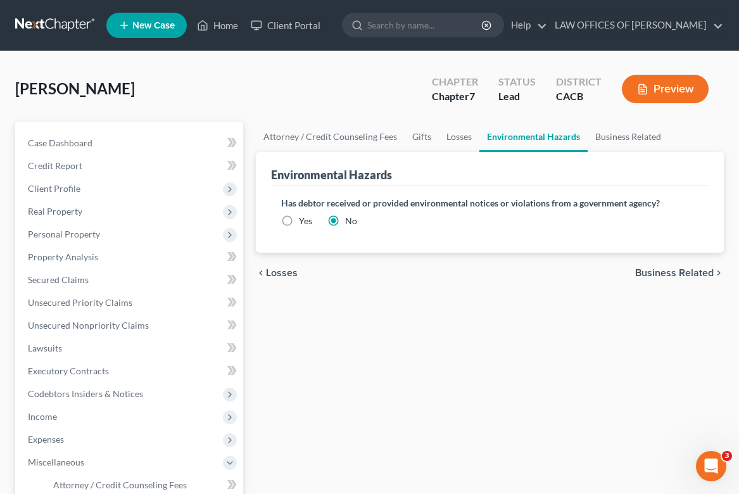
click at [673, 270] on span "Business Related" at bounding box center [675, 273] width 79 height 10
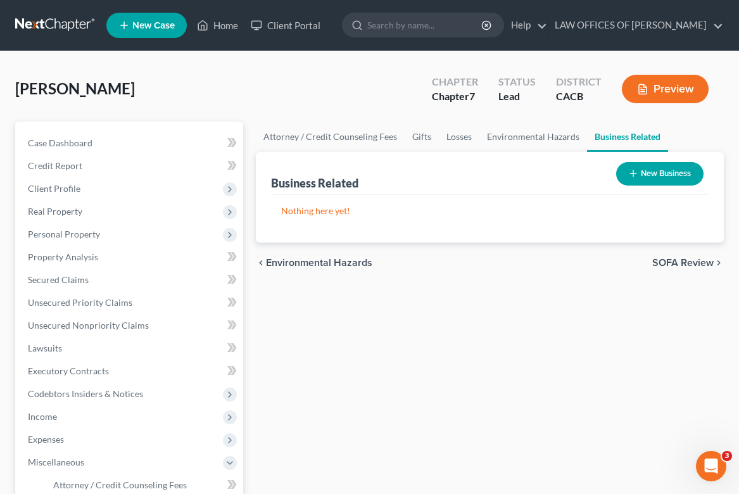
click at [678, 265] on span "SOFA Review" at bounding box center [683, 263] width 61 height 10
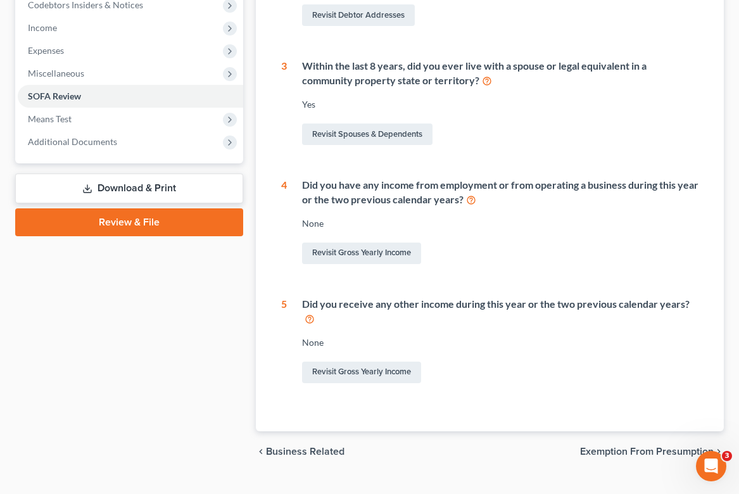
scroll to position [414, 0]
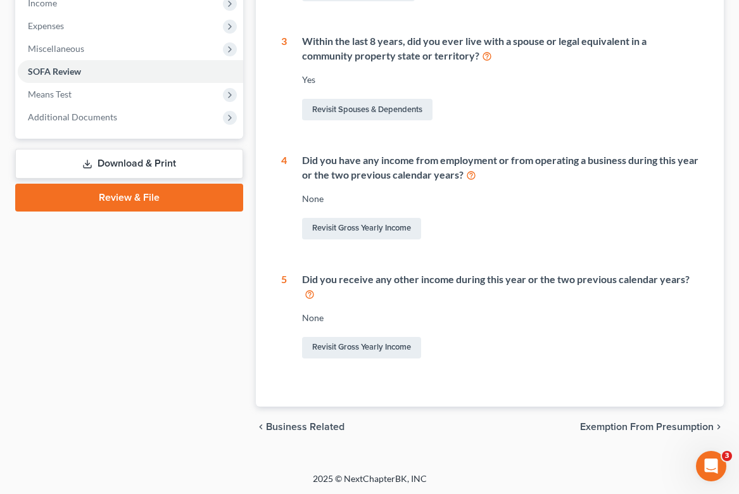
click at [629, 425] on span "Exemption from Presumption" at bounding box center [647, 427] width 134 height 10
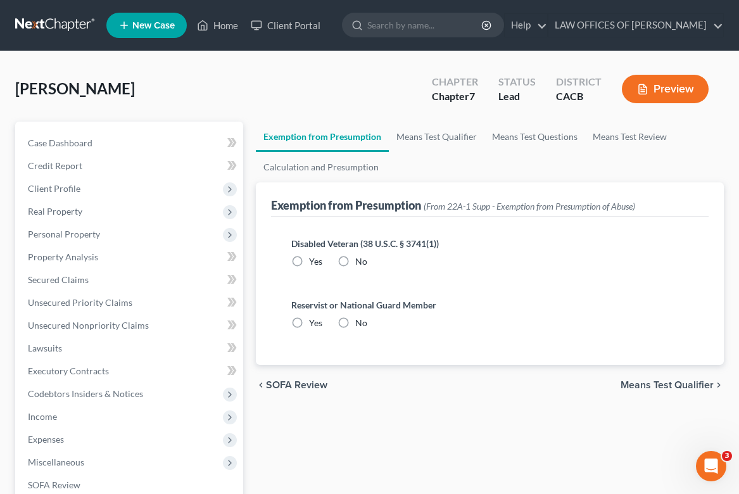
click at [355, 259] on label "No" at bounding box center [361, 261] width 12 height 13
click at [361, 259] on input "No" at bounding box center [365, 259] width 8 height 8
radio input "true"
click at [355, 329] on label "No" at bounding box center [361, 323] width 12 height 13
click at [361, 325] on input "No" at bounding box center [365, 321] width 8 height 8
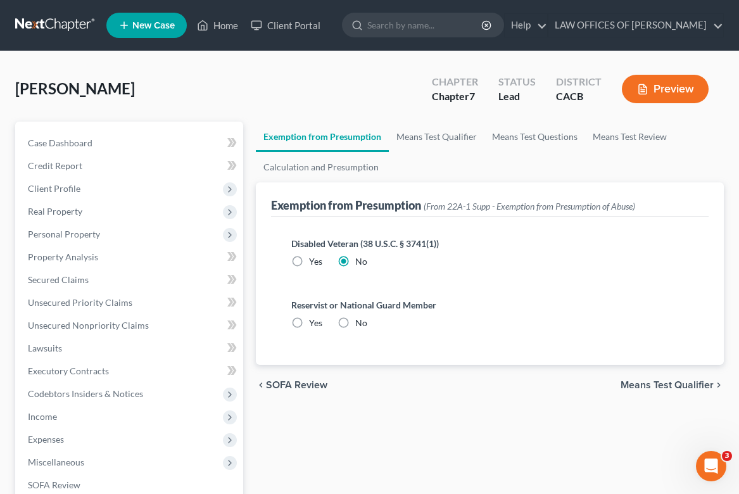
radio input "true"
click at [679, 387] on span "Means Test Qualifier" at bounding box center [667, 385] width 93 height 10
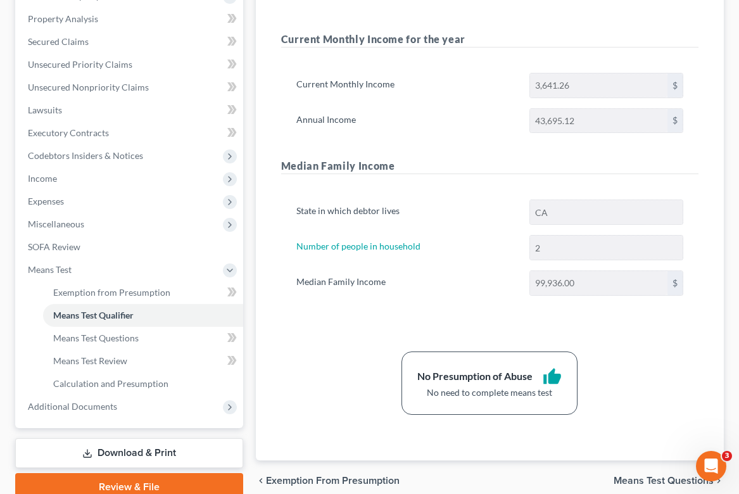
scroll to position [293, 0]
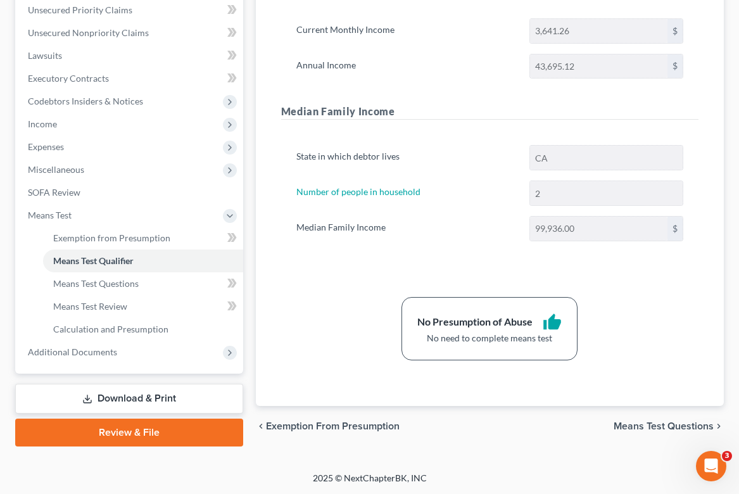
click at [643, 427] on span "Means Test Questions" at bounding box center [664, 426] width 100 height 10
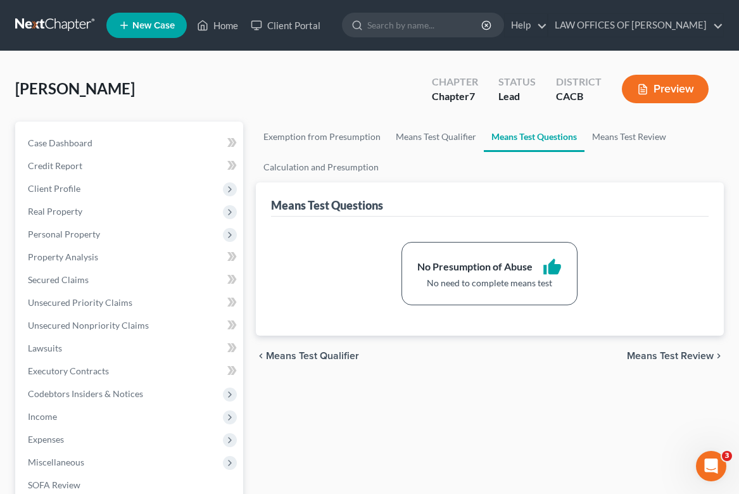
click at [681, 355] on span "Means Test Review" at bounding box center [670, 356] width 87 height 10
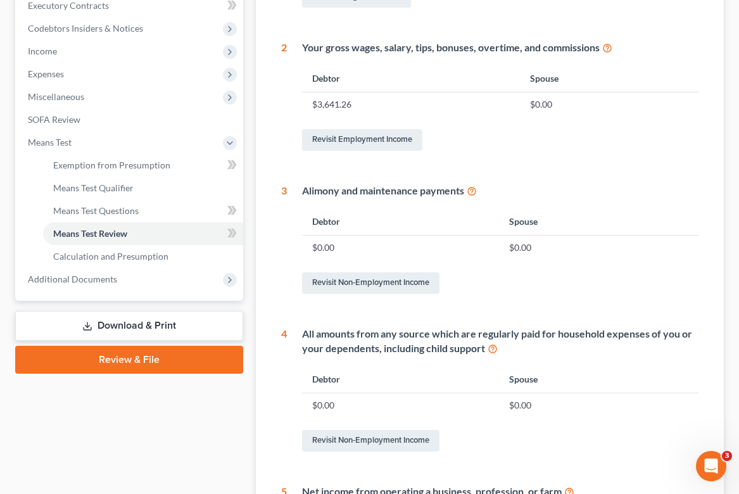
scroll to position [639, 0]
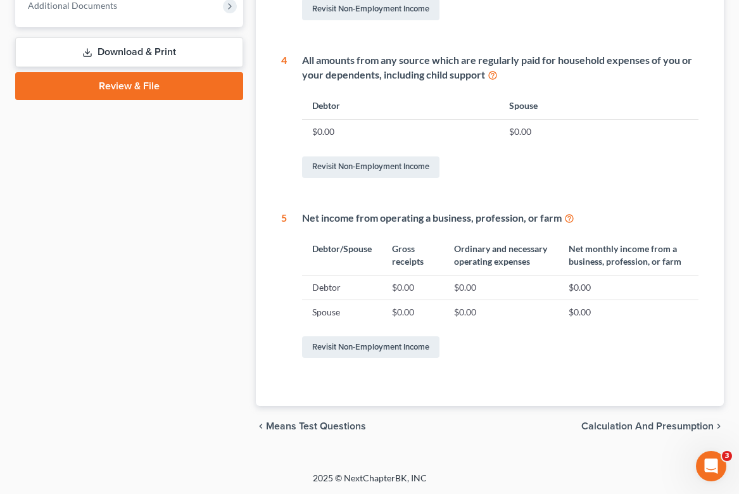
click at [633, 427] on span "Calculation and Presumption" at bounding box center [648, 426] width 132 height 10
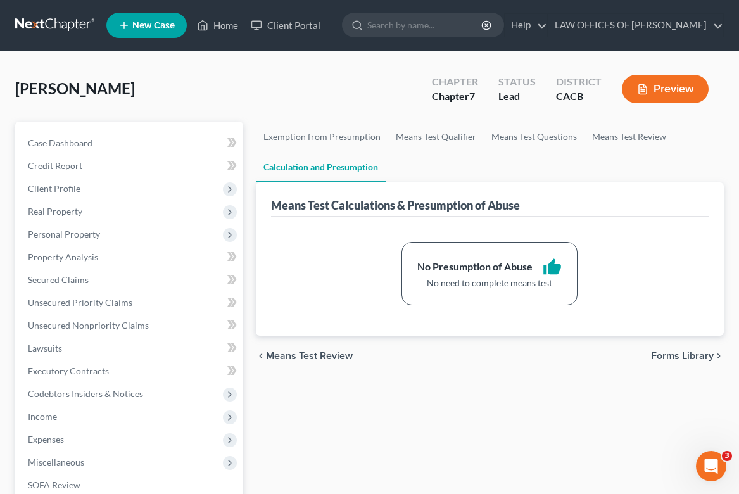
click at [684, 354] on span "Forms Library" at bounding box center [682, 356] width 63 height 10
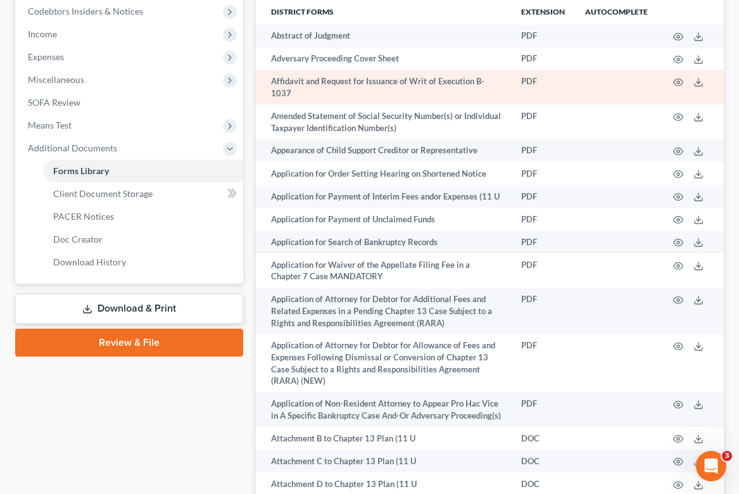
scroll to position [385, 0]
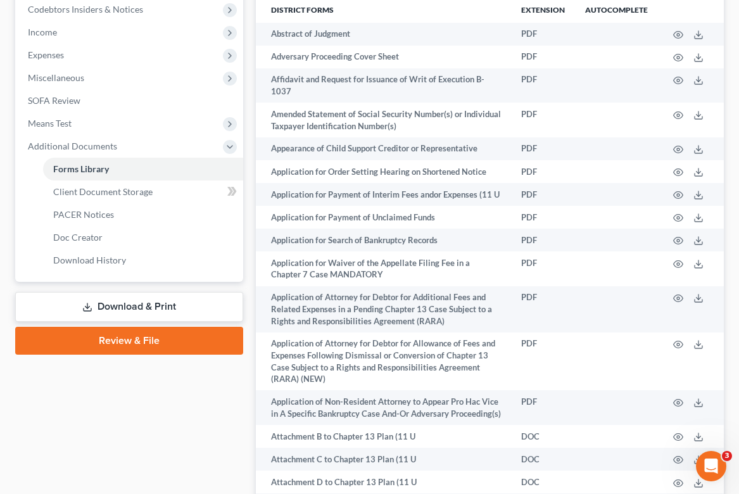
click at [133, 342] on link "Review & File" at bounding box center [129, 341] width 228 height 28
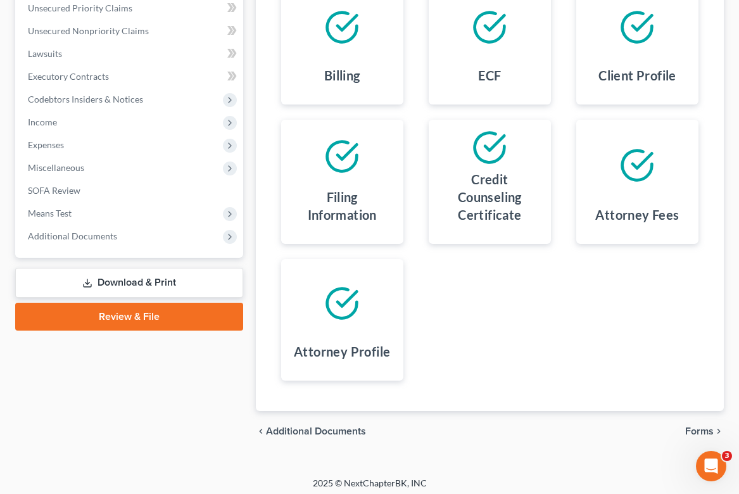
scroll to position [299, 0]
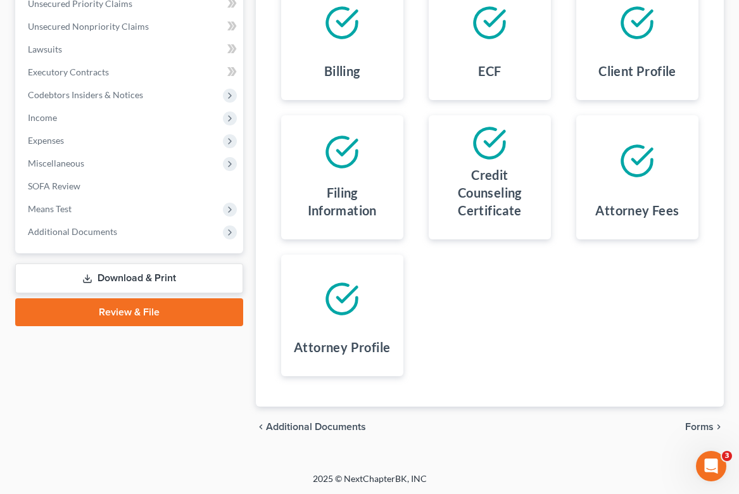
click at [697, 424] on span "Forms" at bounding box center [700, 427] width 29 height 10
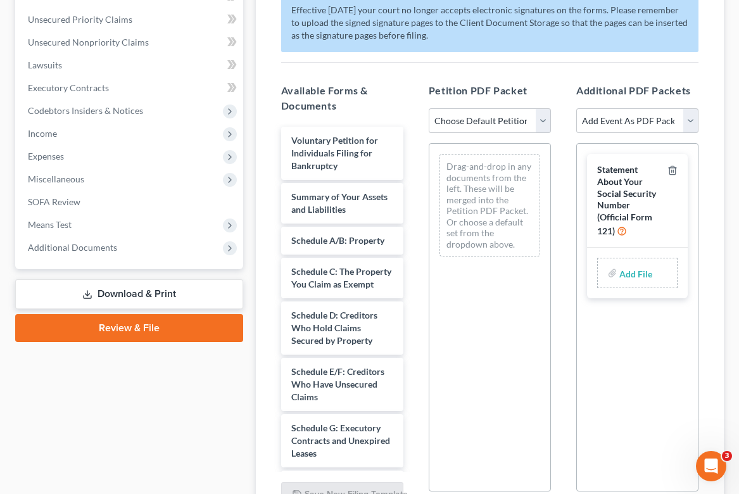
scroll to position [302, 0]
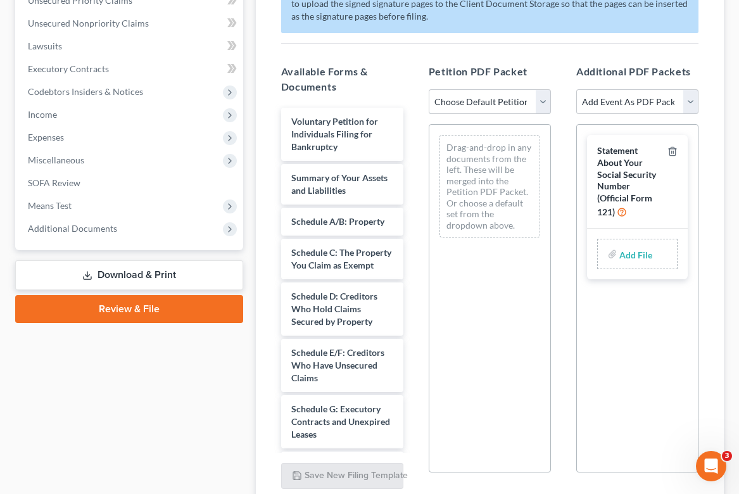
click at [538, 103] on select "Choose Default Petition PDF Packet Complete Bankruptcy Petition (all forms and …" at bounding box center [490, 101] width 122 height 25
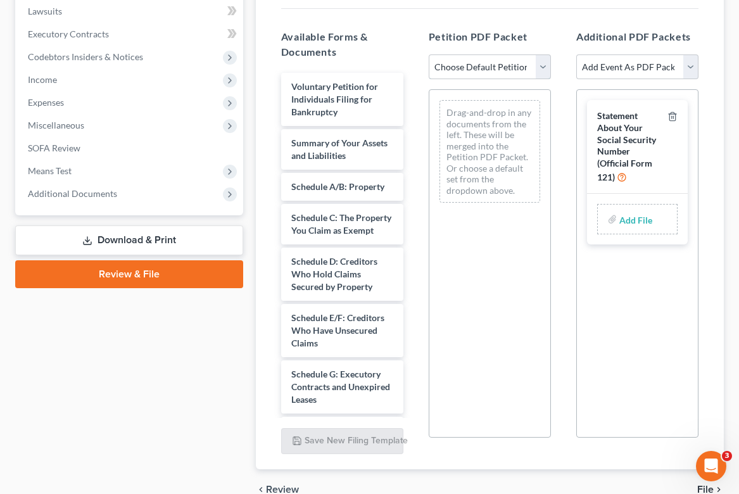
scroll to position [340, 0]
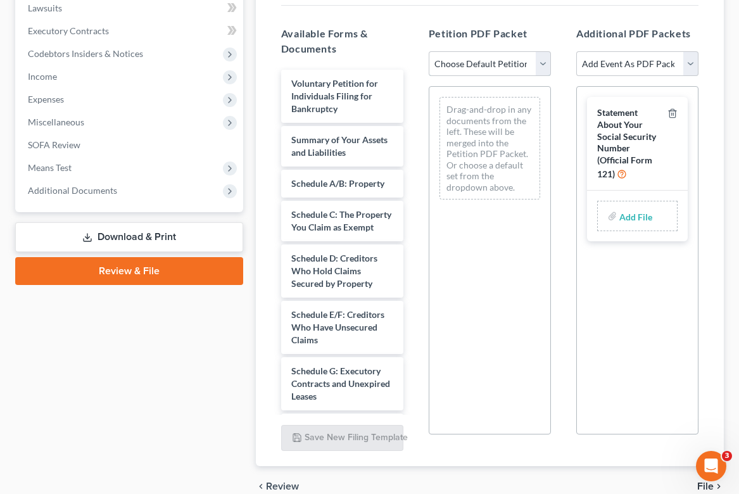
click at [492, 65] on select "Choose Default Petition PDF Packet Complete Bankruptcy Petition (all forms and …" at bounding box center [490, 63] width 122 height 25
select select "0"
click at [429, 51] on select "Choose Default Petition PDF Packet Complete Bankruptcy Petition (all forms and …" at bounding box center [490, 63] width 122 height 25
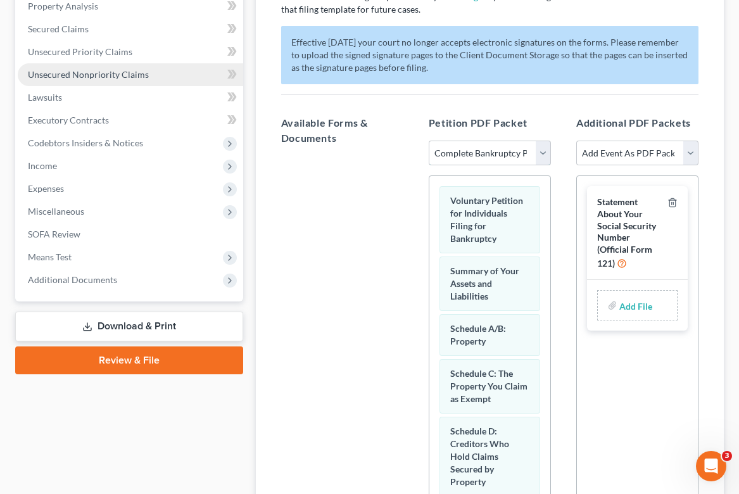
scroll to position [270, 0]
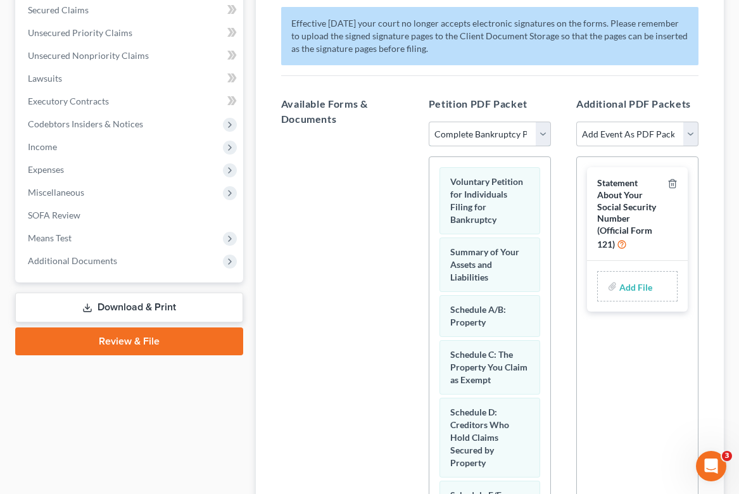
click at [477, 135] on select "Choose Default Petition PDF Packet Complete Bankruptcy Petition (all forms and …" at bounding box center [490, 134] width 122 height 25
select select
click at [429, 122] on select "Choose Default Petition PDF Packet Complete Bankruptcy Petition (all forms and …" at bounding box center [490, 134] width 122 height 25
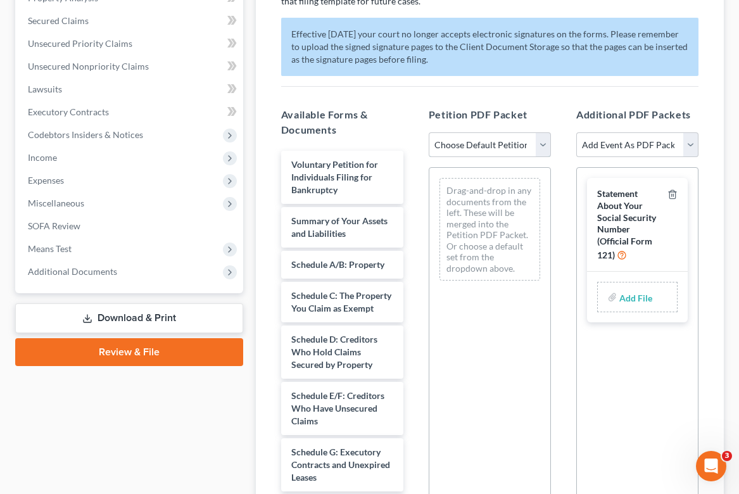
scroll to position [265, 0]
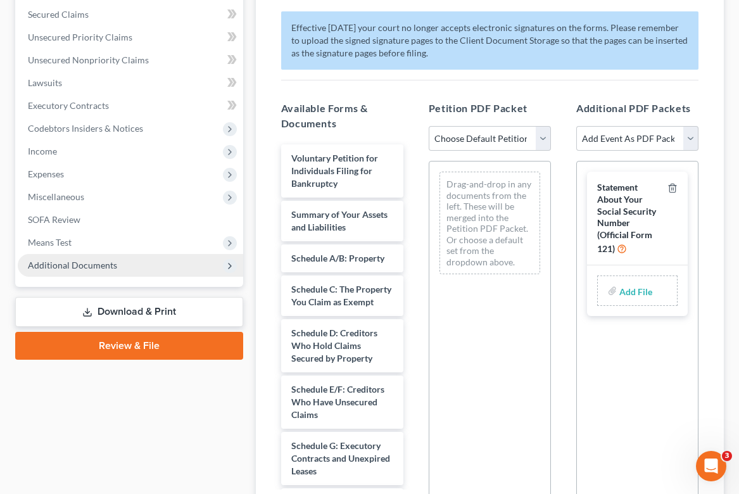
click at [106, 268] on span "Additional Documents" at bounding box center [72, 265] width 89 height 11
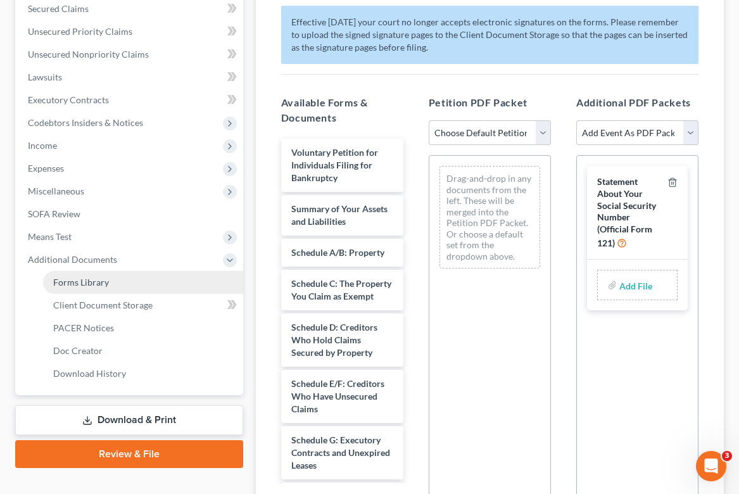
scroll to position [269, 0]
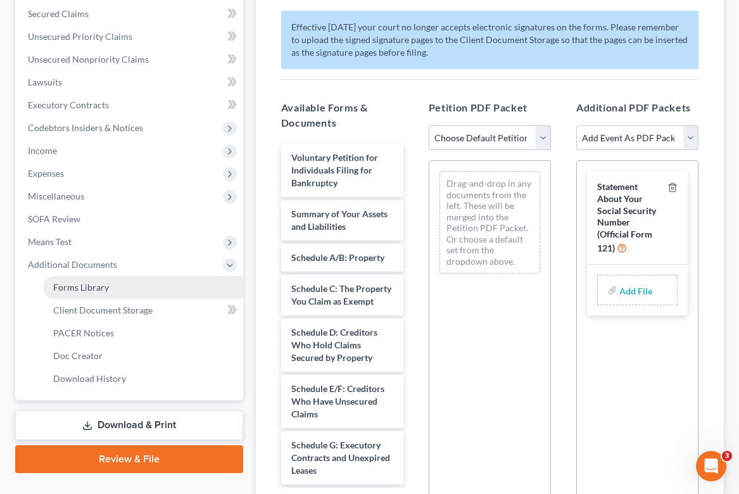
click at [89, 281] on link "Forms Library" at bounding box center [143, 287] width 200 height 23
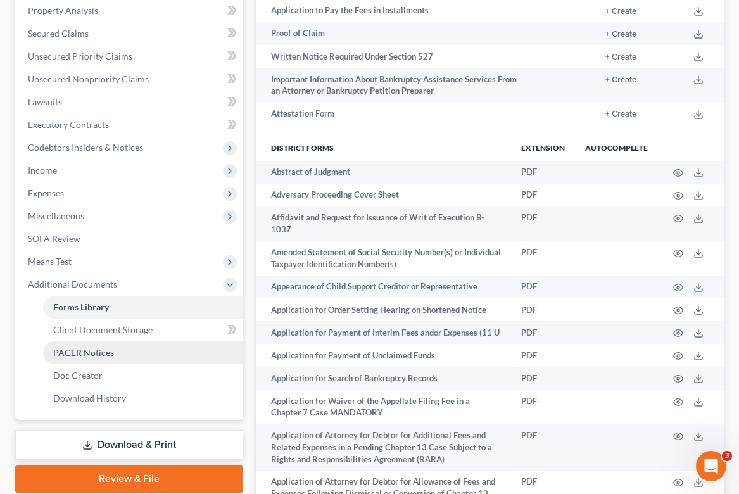
scroll to position [249, 0]
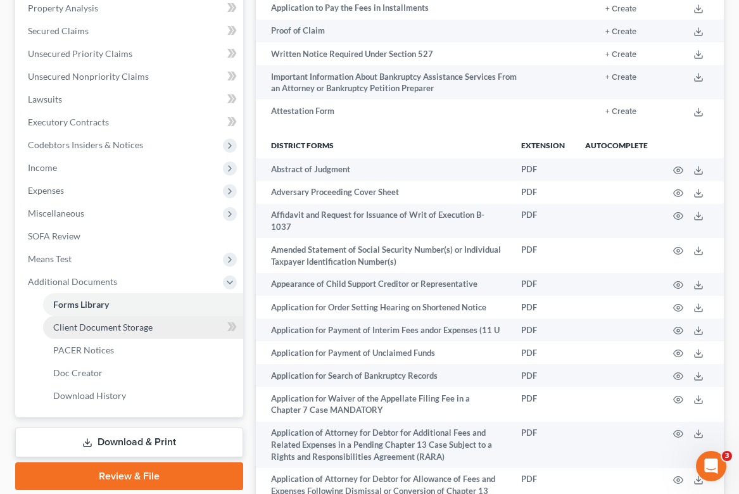
click at [128, 332] on link "Client Document Storage" at bounding box center [143, 327] width 200 height 23
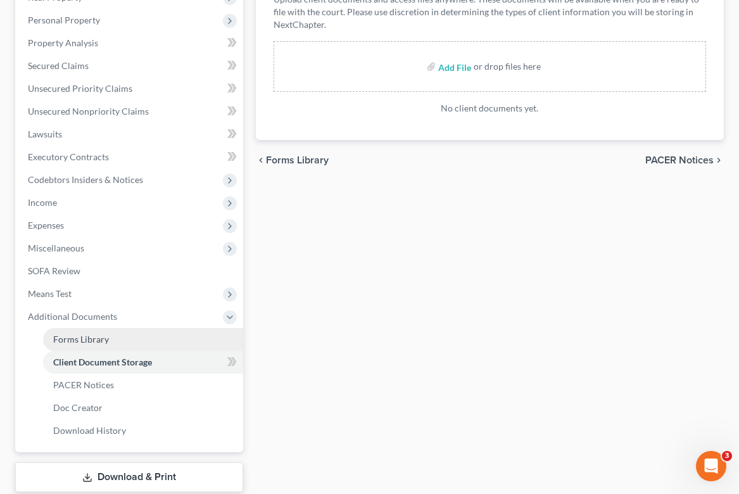
click at [80, 342] on span "Forms Library" at bounding box center [81, 339] width 56 height 11
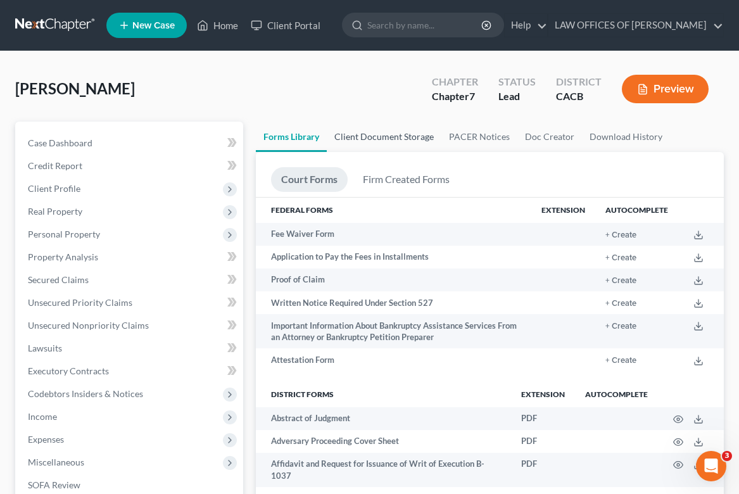
click at [375, 137] on link "Client Document Storage" at bounding box center [384, 137] width 115 height 30
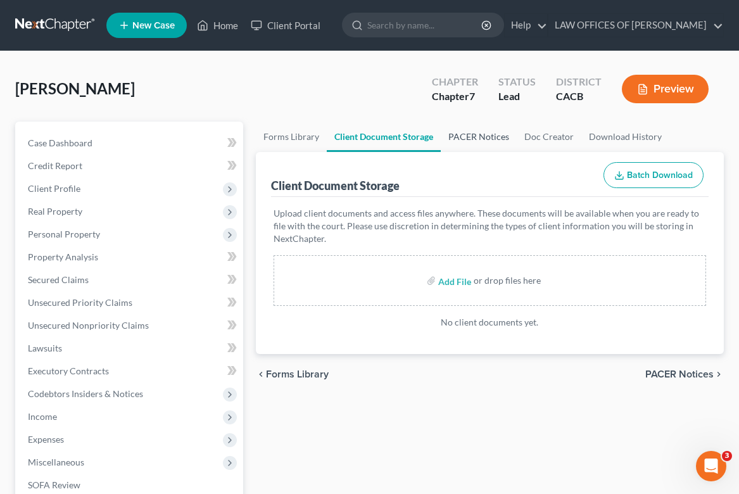
click at [494, 140] on link "PACER Notices" at bounding box center [479, 137] width 76 height 30
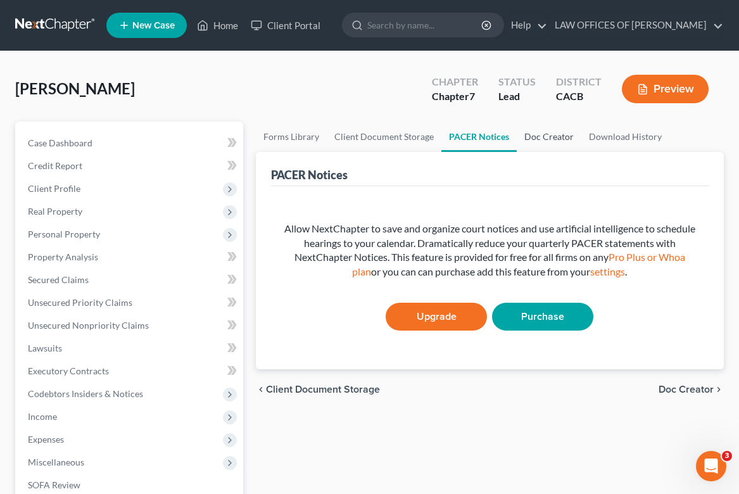
click at [550, 139] on link "Doc Creator" at bounding box center [549, 137] width 65 height 30
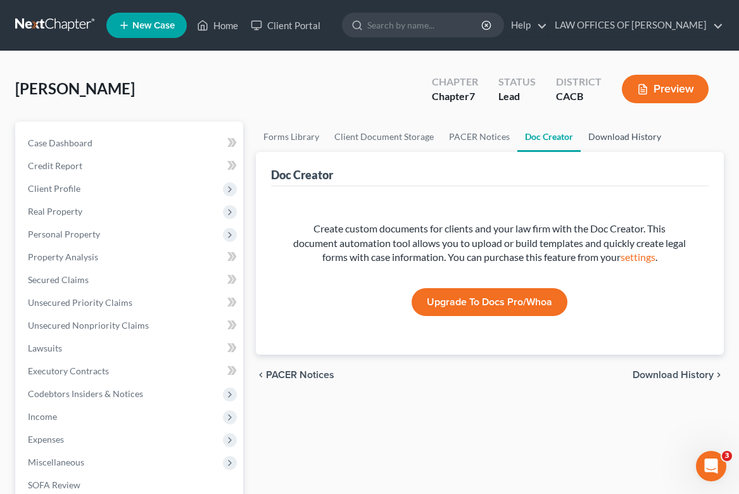
click at [634, 136] on link "Download History" at bounding box center [625, 137] width 88 height 30
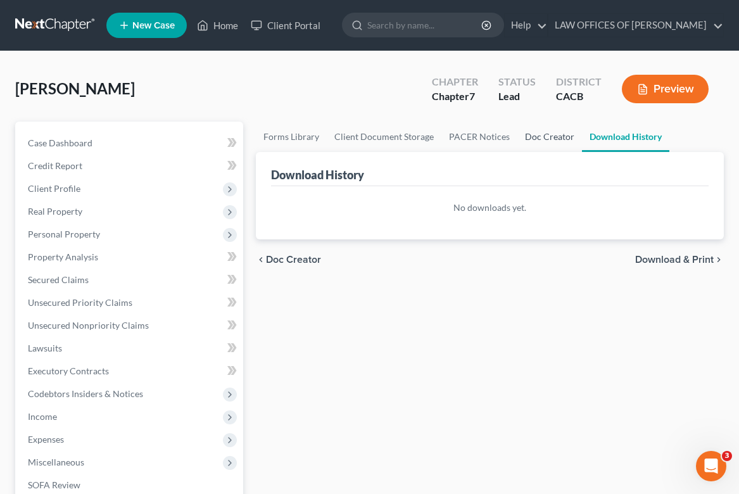
scroll to position [1, 0]
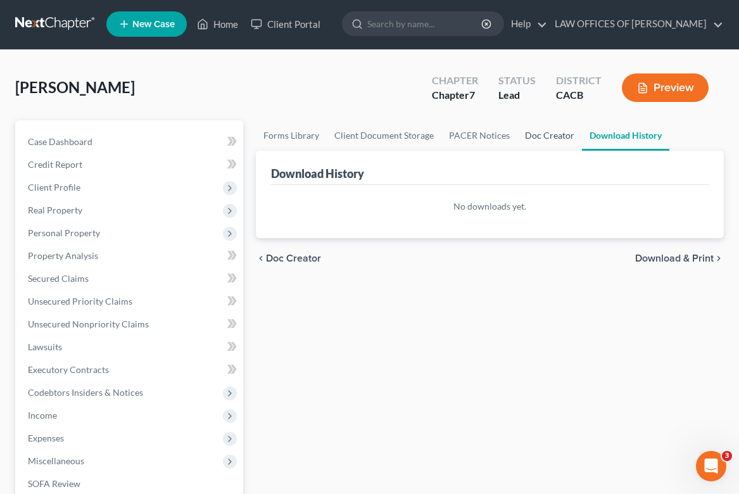
click at [547, 133] on link "Doc Creator" at bounding box center [550, 135] width 65 height 30
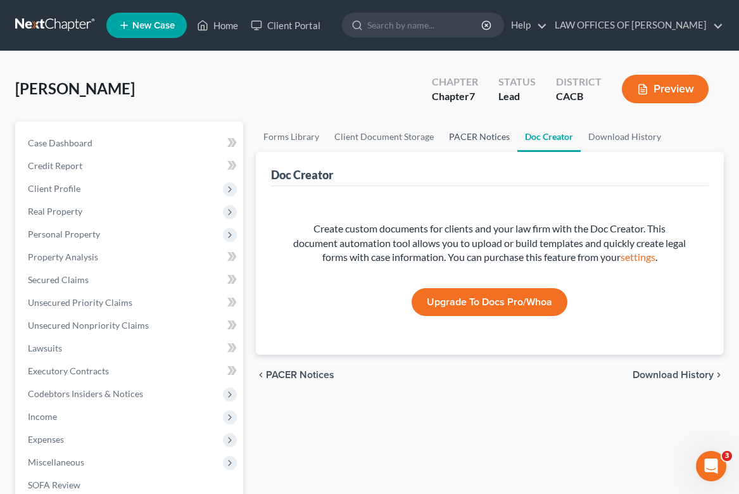
click at [475, 132] on link "PACER Notices" at bounding box center [480, 137] width 76 height 30
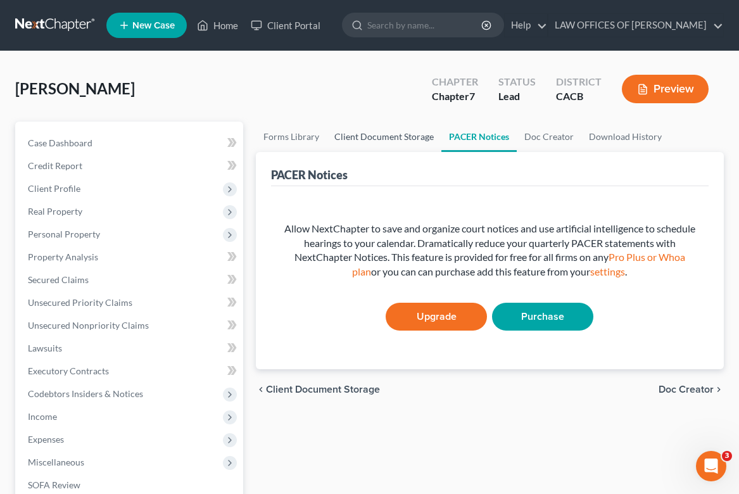
click at [374, 138] on link "Client Document Storage" at bounding box center [384, 137] width 115 height 30
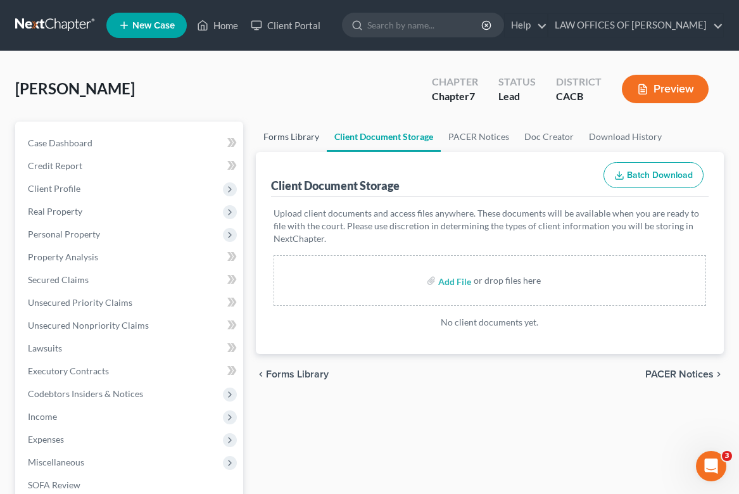
click at [307, 133] on link "Forms Library" at bounding box center [291, 137] width 71 height 30
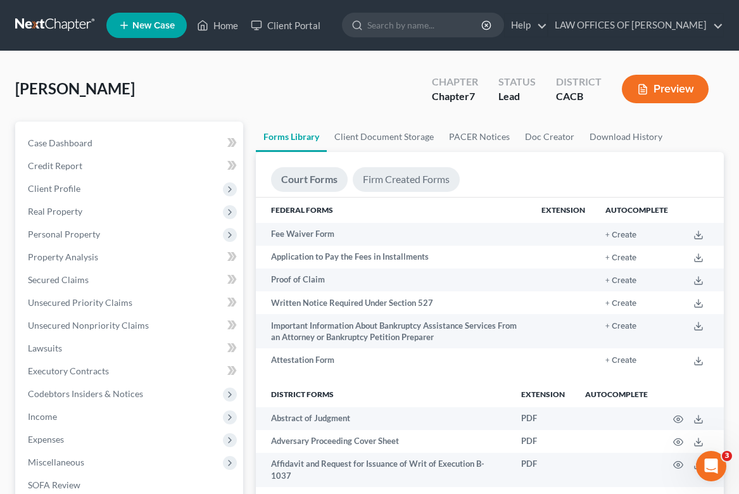
click at [428, 177] on link "Firm Created Forms" at bounding box center [406, 179] width 107 height 25
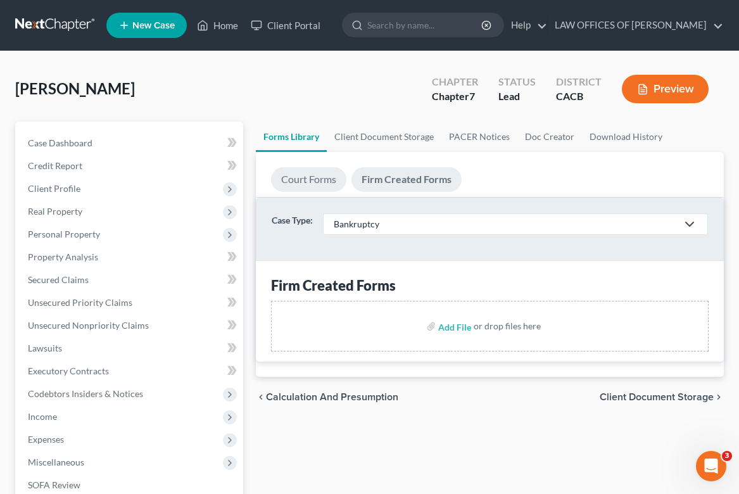
drag, startPoint x: 318, startPoint y: 184, endPoint x: 331, endPoint y: 193, distance: 15.5
click at [318, 184] on link "Court Forms" at bounding box center [308, 179] width 75 height 25
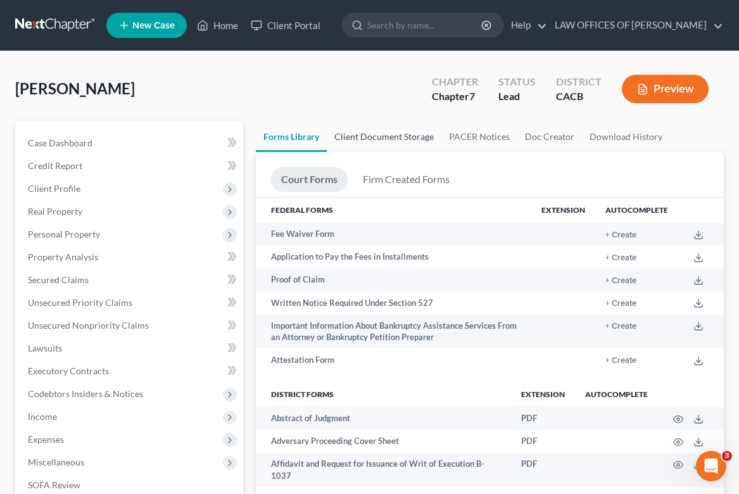
click at [383, 140] on link "Client Document Storage" at bounding box center [384, 137] width 115 height 30
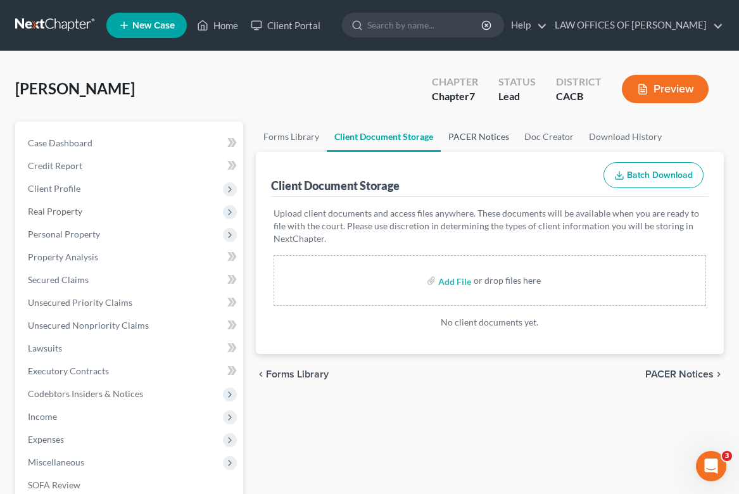
click at [480, 122] on link "PACER Notices" at bounding box center [479, 137] width 76 height 30
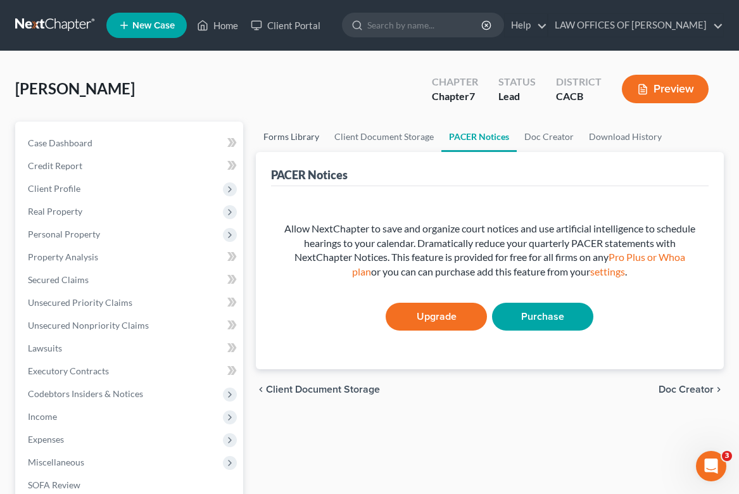
click at [281, 136] on link "Forms Library" at bounding box center [291, 137] width 71 height 30
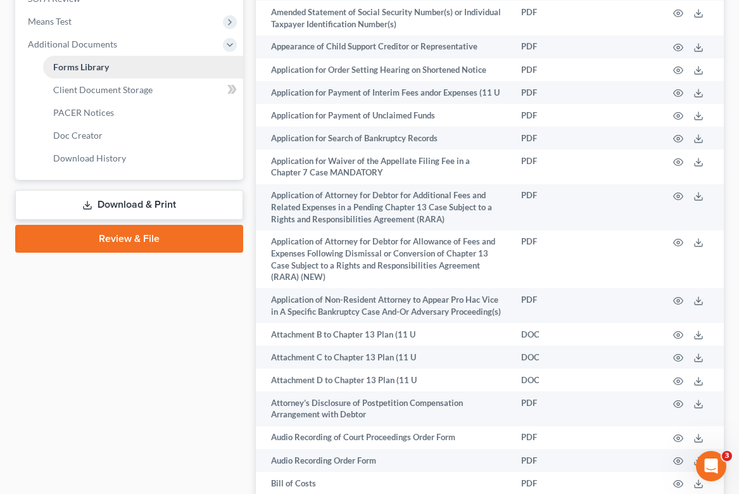
drag, startPoint x: 148, startPoint y: 245, endPoint x: 181, endPoint y: 261, distance: 37.1
click at [148, 245] on link "Review & File" at bounding box center [129, 239] width 228 height 28
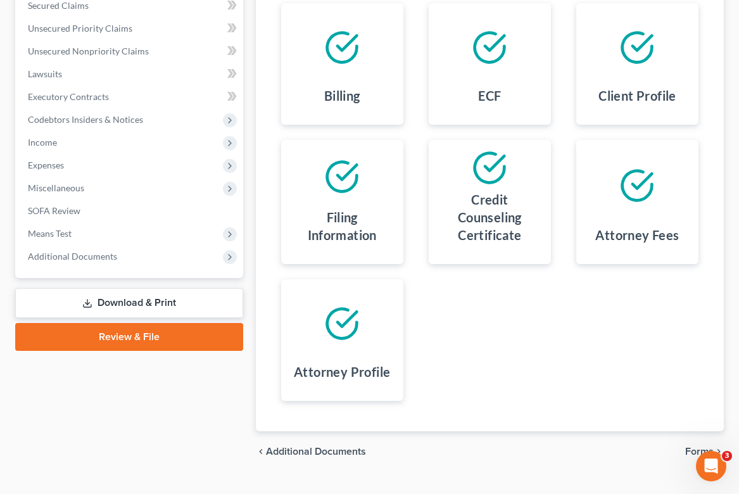
scroll to position [299, 0]
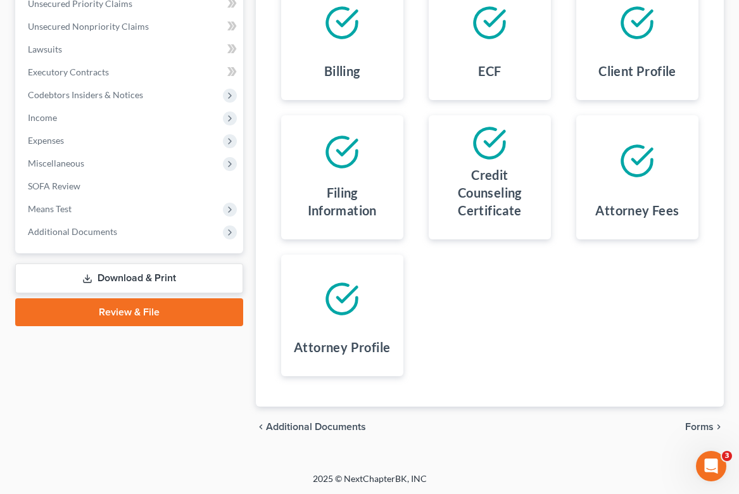
click at [331, 429] on span "Additional Documents" at bounding box center [316, 427] width 100 height 10
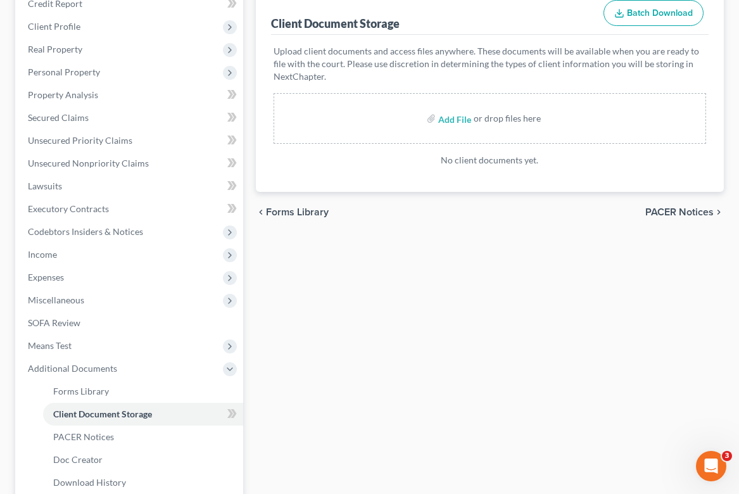
scroll to position [292, 0]
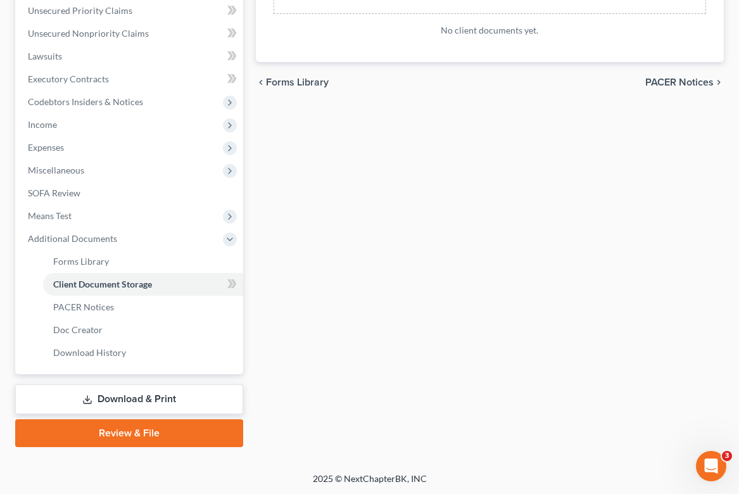
click at [117, 432] on link "Review & File" at bounding box center [129, 433] width 228 height 28
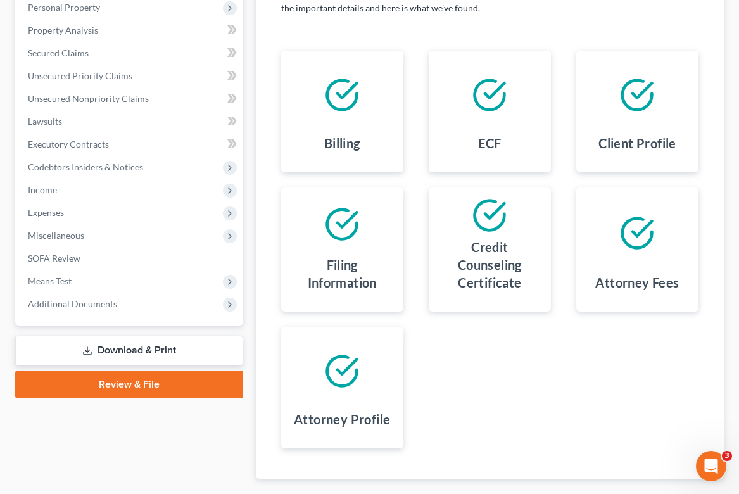
scroll to position [299, 0]
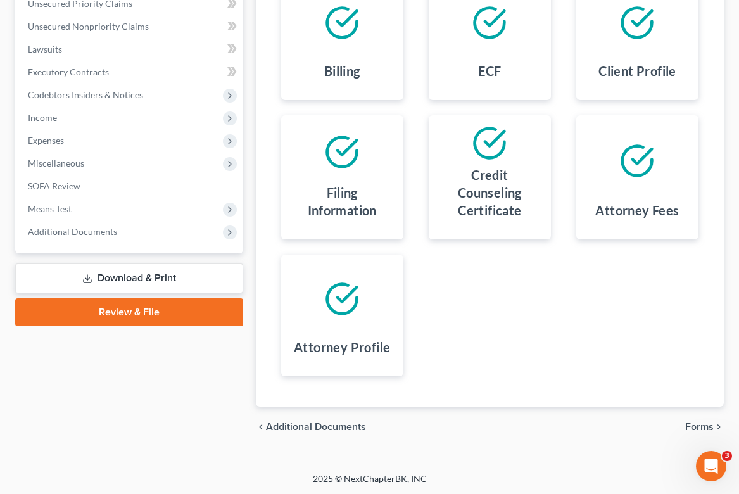
drag, startPoint x: 707, startPoint y: 414, endPoint x: 707, endPoint y: 421, distance: 7.6
click at [707, 414] on div "chevron_left Additional Documents Forms chevron_right" at bounding box center [490, 427] width 468 height 41
click at [707, 422] on span "Forms" at bounding box center [700, 427] width 29 height 10
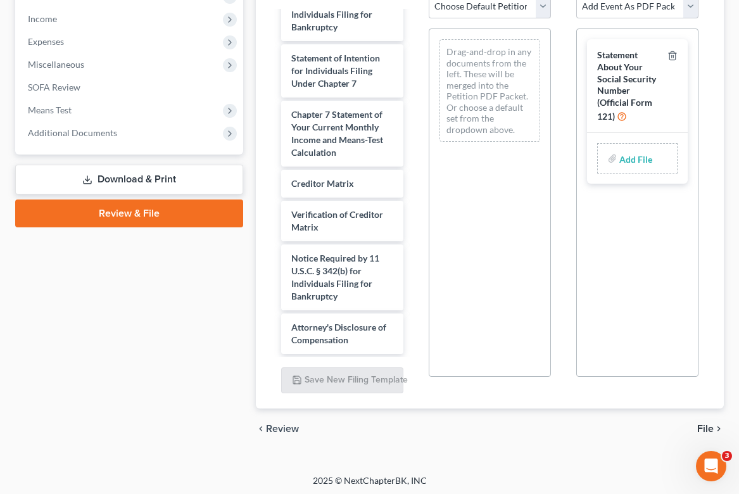
scroll to position [400, 0]
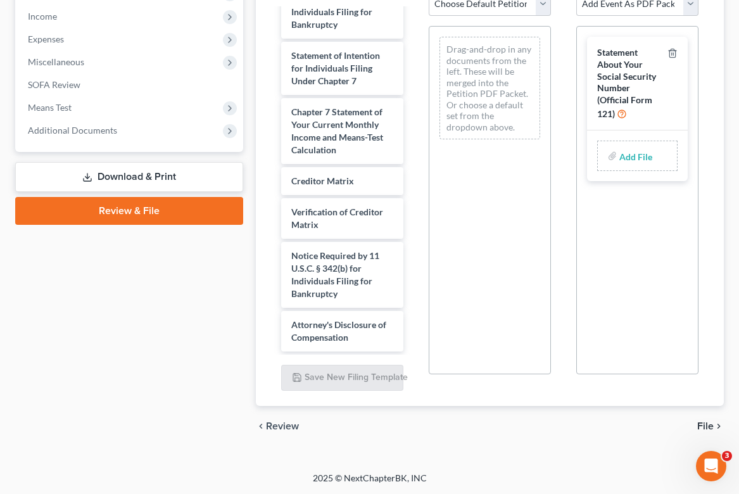
click at [704, 428] on span "File" at bounding box center [706, 426] width 16 height 10
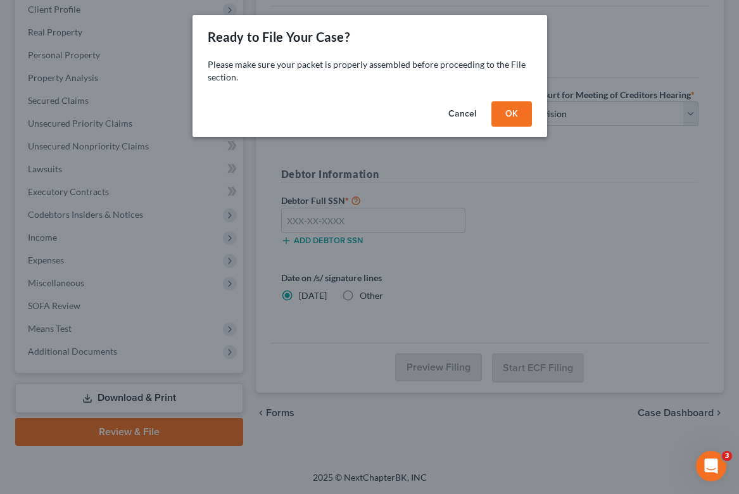
scroll to position [178, 0]
click at [512, 115] on button "OK" at bounding box center [512, 113] width 41 height 25
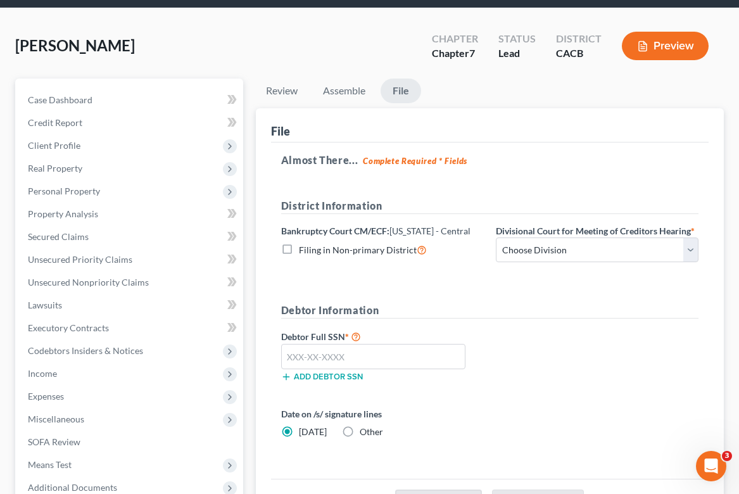
scroll to position [0, 0]
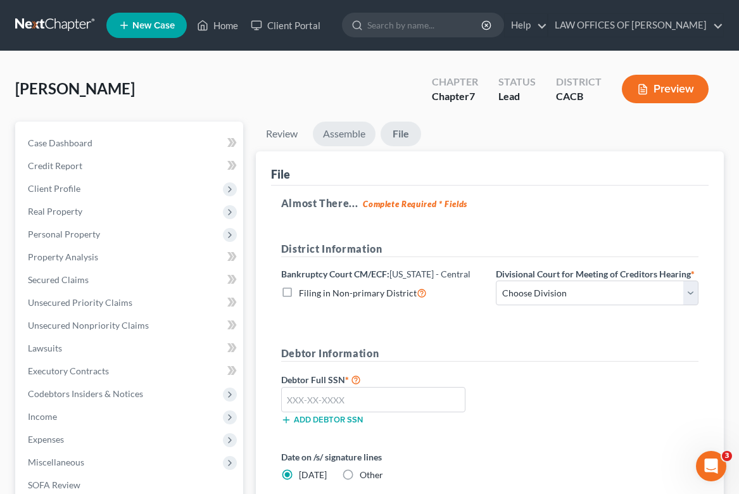
click at [339, 129] on link "Assemble" at bounding box center [344, 134] width 63 height 25
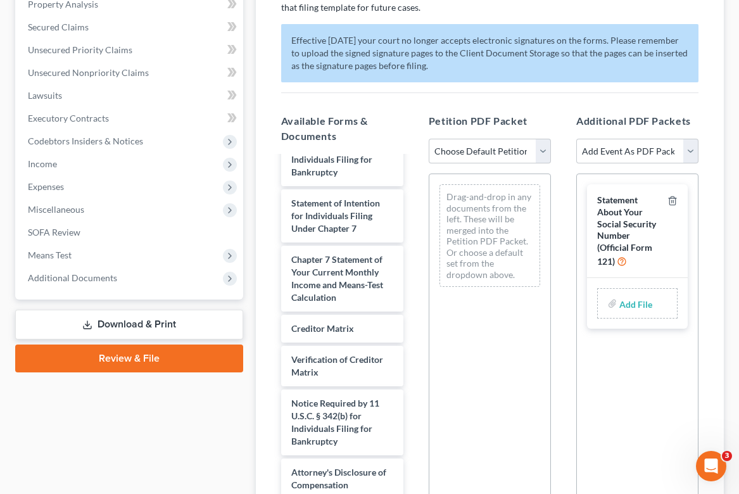
scroll to position [268, 0]
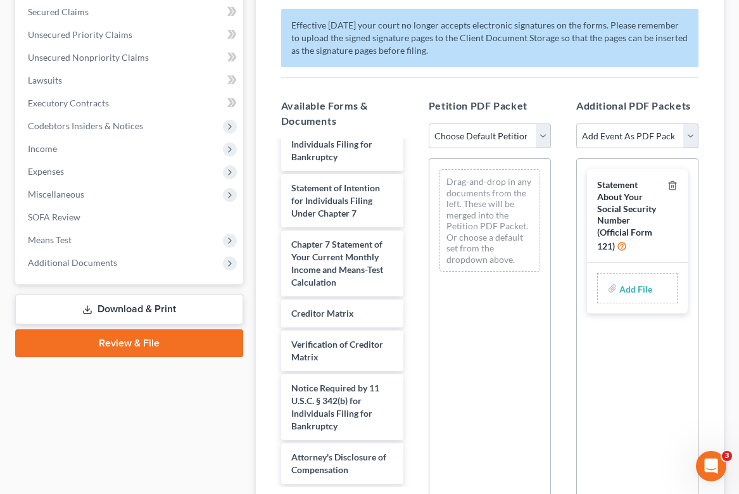
click at [643, 135] on select "Add Event As PDF Packet Amended Chapter 11 Plan Amended Chapter 11 Small Busine…" at bounding box center [638, 136] width 122 height 25
click at [662, 129] on select "Add Event As PDF Packet Amended Chapter 11 Plan Amended Chapter 11 Small Busine…" at bounding box center [638, 136] width 122 height 25
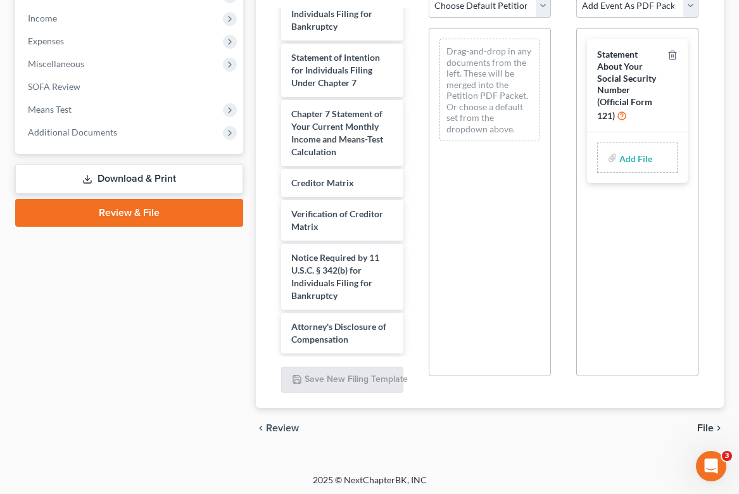
scroll to position [395, 0]
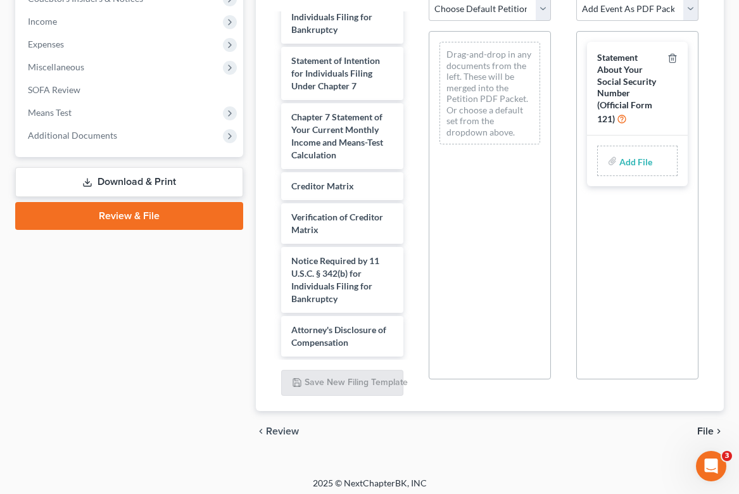
click at [161, 181] on link "Download & Print" at bounding box center [129, 182] width 228 height 30
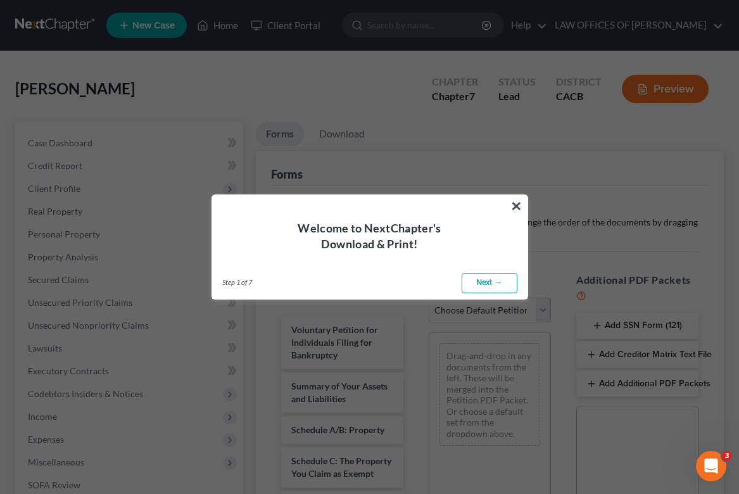
click at [496, 286] on link "Next →" at bounding box center [490, 283] width 56 height 20
select select "0"
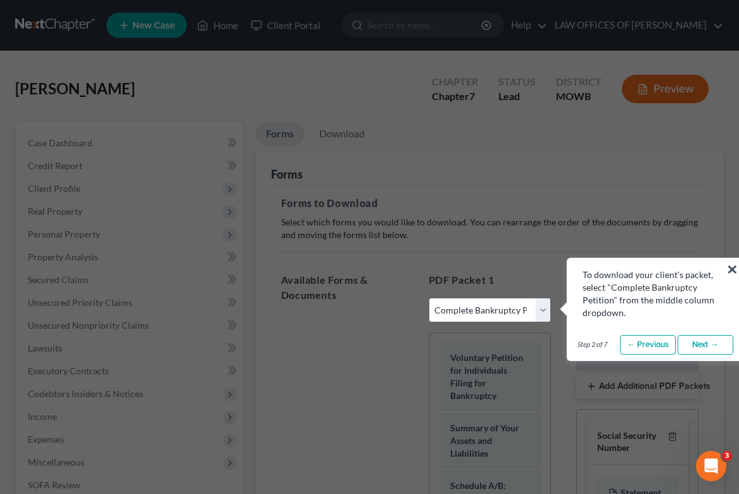
click at [710, 346] on link "Next →" at bounding box center [706, 345] width 56 height 20
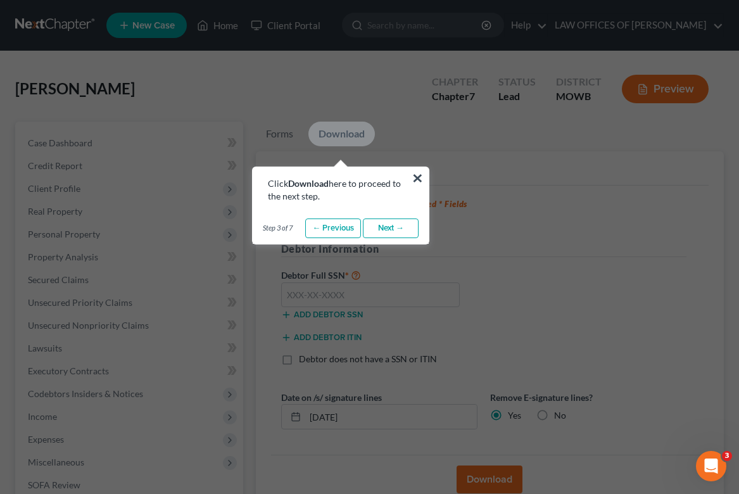
click at [399, 232] on link "Next →" at bounding box center [391, 229] width 56 height 20
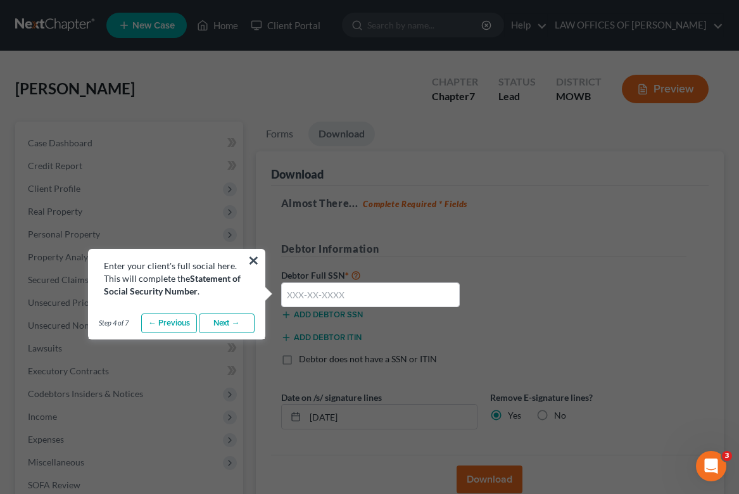
click at [223, 326] on link "Next →" at bounding box center [227, 324] width 56 height 20
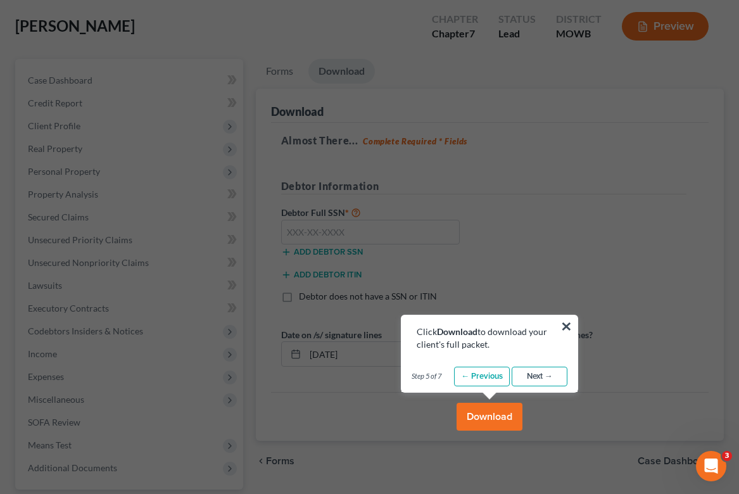
scroll to position [69, 0]
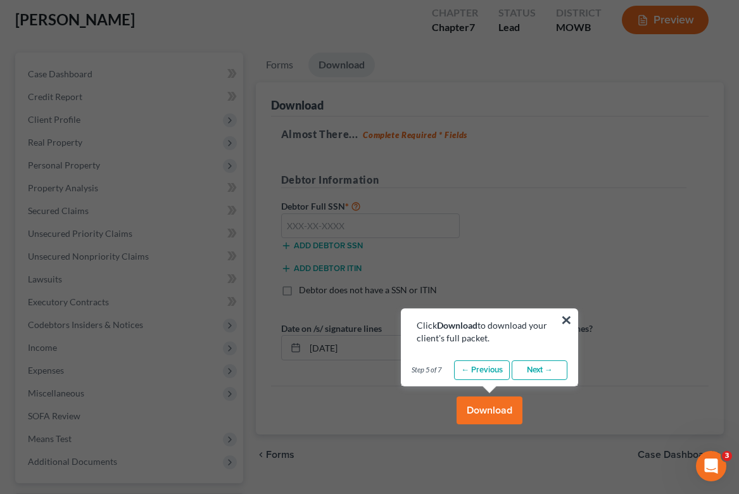
click at [546, 372] on link "Next →" at bounding box center [540, 371] width 56 height 20
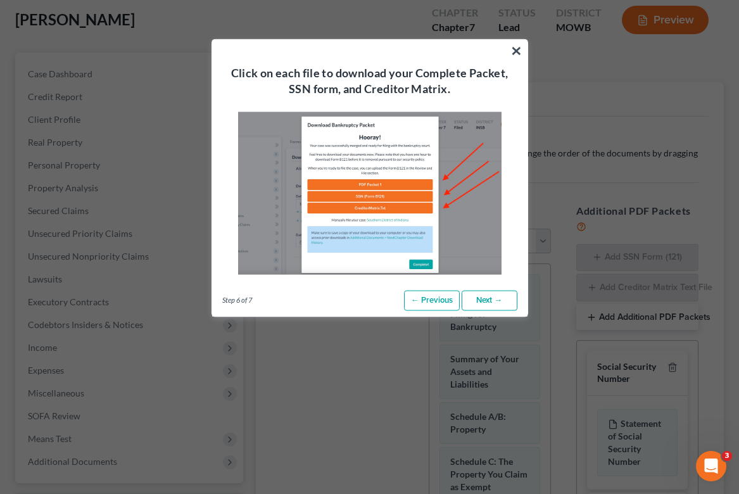
click at [500, 297] on link "Next →" at bounding box center [490, 301] width 56 height 20
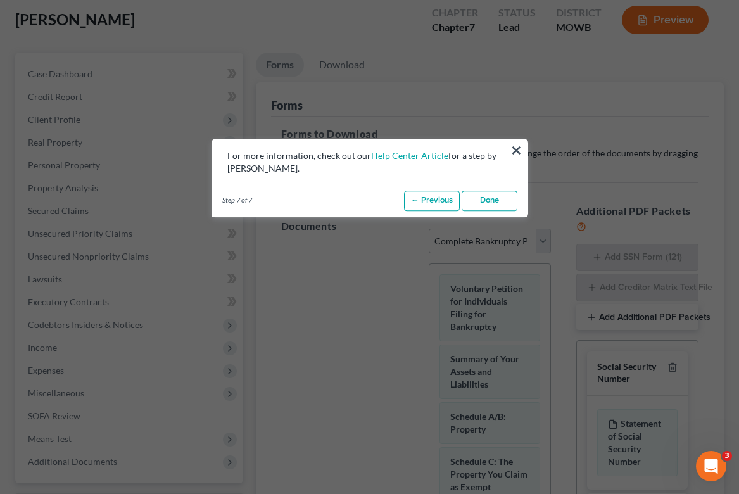
click at [478, 198] on link "Done" at bounding box center [490, 201] width 56 height 20
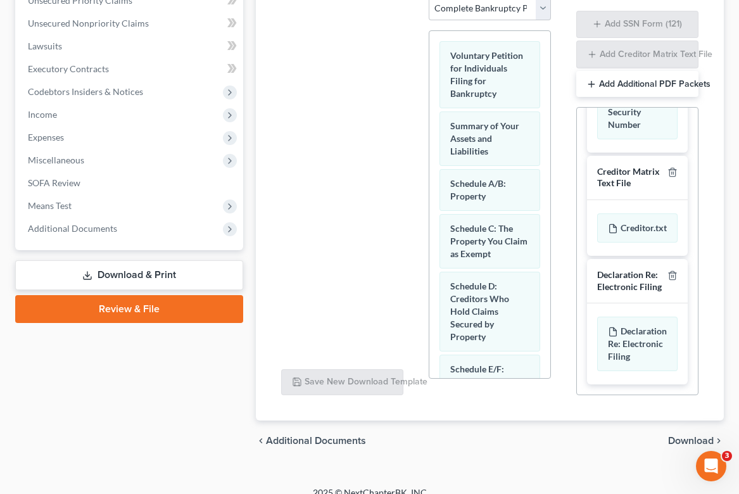
scroll to position [317, 0]
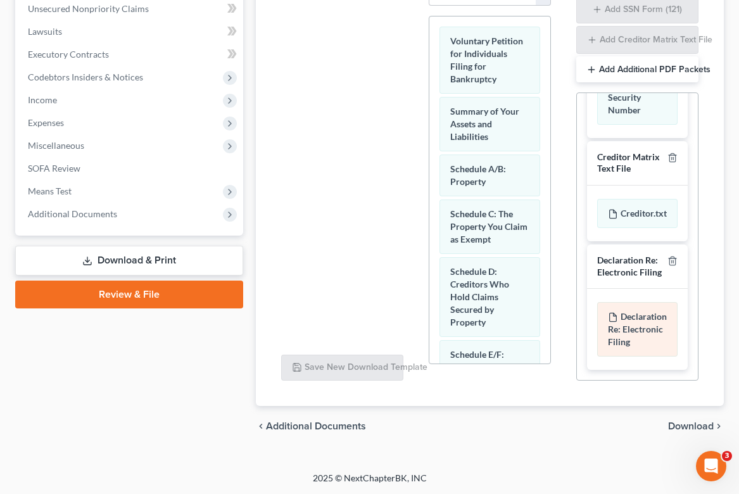
click at [635, 330] on span "Declaration Re: Electronic Filing" at bounding box center [637, 329] width 59 height 36
click at [641, 323] on span "Declaration Re: Electronic Filing" at bounding box center [637, 329] width 59 height 36
click at [580, 317] on div "Social Security Number Statement of Social Security Number Creditor Matrix Text…" at bounding box center [637, 184] width 121 height 391
click at [693, 422] on span "Download" at bounding box center [692, 426] width 46 height 10
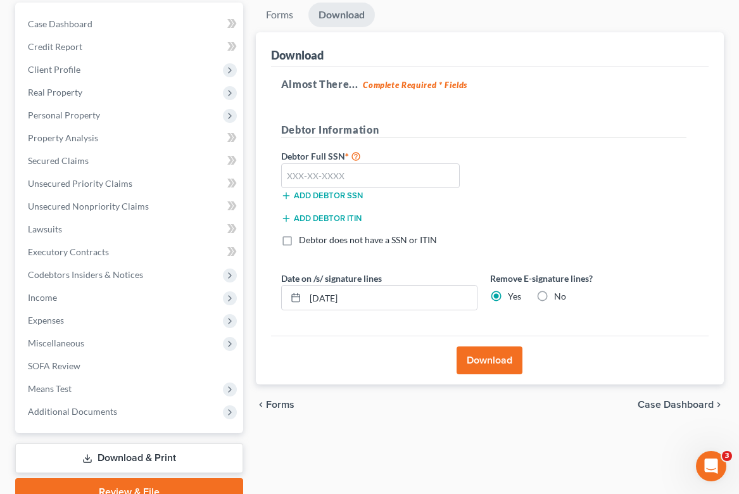
scroll to position [113, 0]
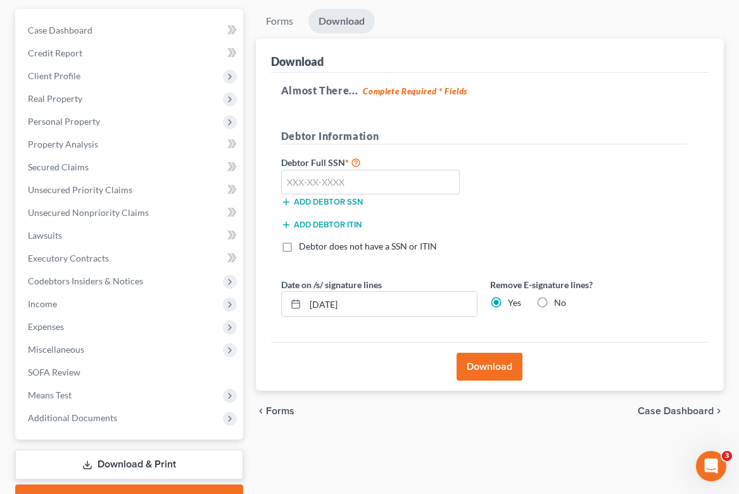
click at [554, 298] on label "No" at bounding box center [560, 303] width 12 height 13
click at [560, 298] on input "No" at bounding box center [564, 301] width 8 height 8
radio input "true"
radio input "false"
click at [403, 184] on input "text" at bounding box center [370, 182] width 179 height 25
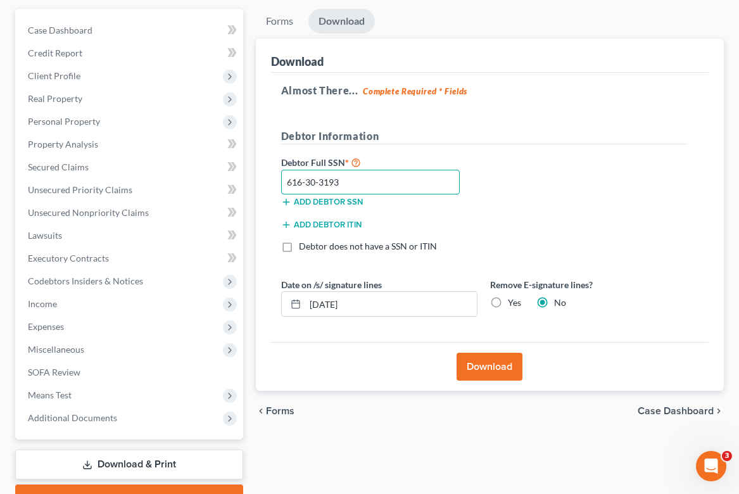
type input "616-30-3193"
click at [585, 237] on div "Add debtor ITIN" at bounding box center [484, 228] width 418 height 23
click at [483, 362] on button "Download" at bounding box center [490, 367] width 66 height 28
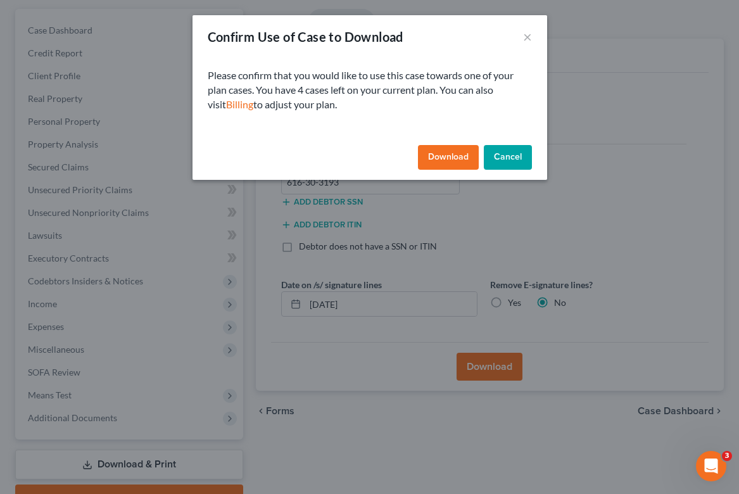
click at [441, 159] on button "Download" at bounding box center [448, 157] width 61 height 25
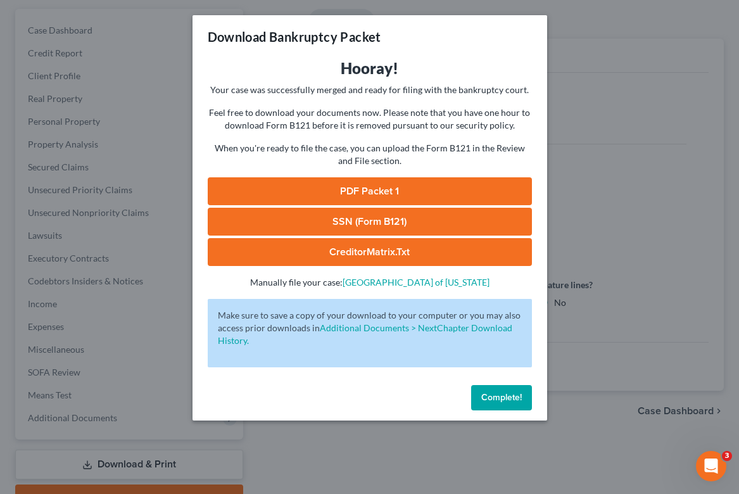
click at [391, 193] on link "PDF Packet 1" at bounding box center [370, 191] width 324 height 28
click at [378, 219] on link "SSN (Form B121)" at bounding box center [370, 222] width 324 height 28
click at [352, 253] on link "CreditorMatrix.txt" at bounding box center [370, 252] width 324 height 28
click at [503, 398] on span "Complete!" at bounding box center [502, 397] width 41 height 11
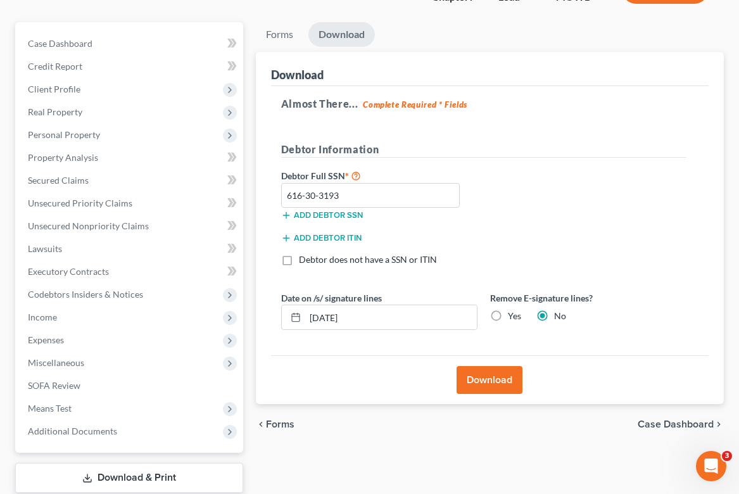
scroll to position [178, 0]
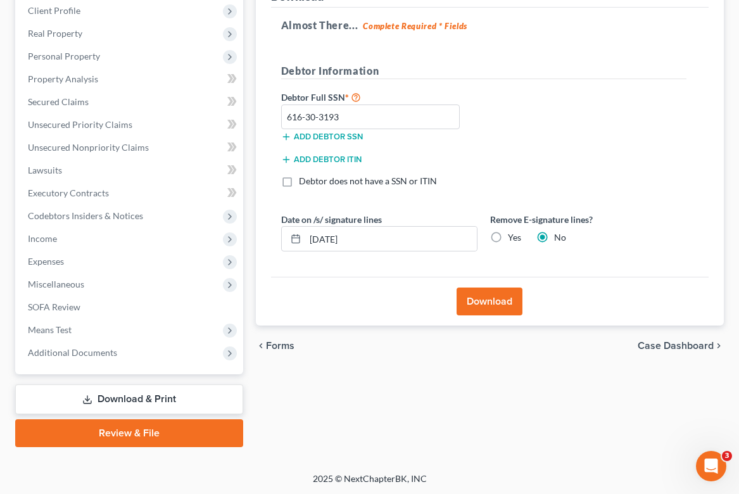
click at [670, 349] on span "Case Dashboard" at bounding box center [676, 346] width 76 height 10
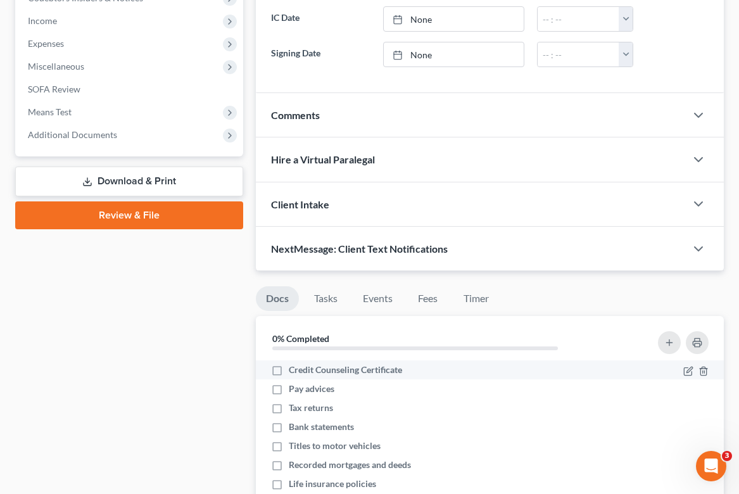
scroll to position [395, 0]
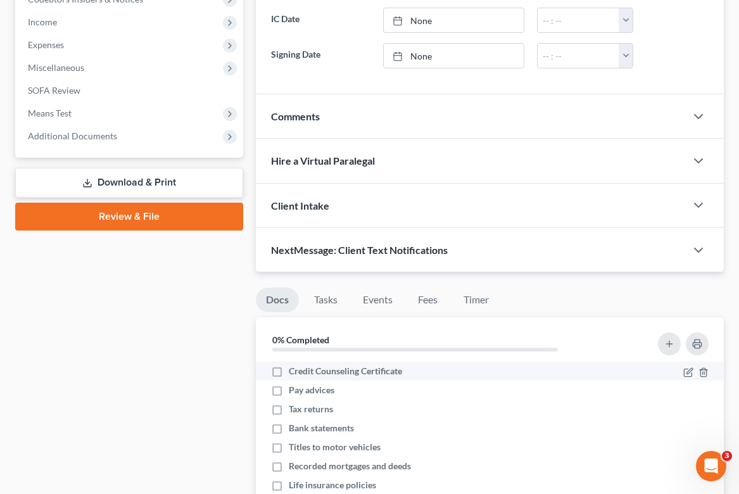
click at [289, 369] on label "Credit Counseling Certificate" at bounding box center [345, 371] width 113 height 13
click at [294, 369] on input "Credit Counseling Certificate" at bounding box center [298, 369] width 8 height 8
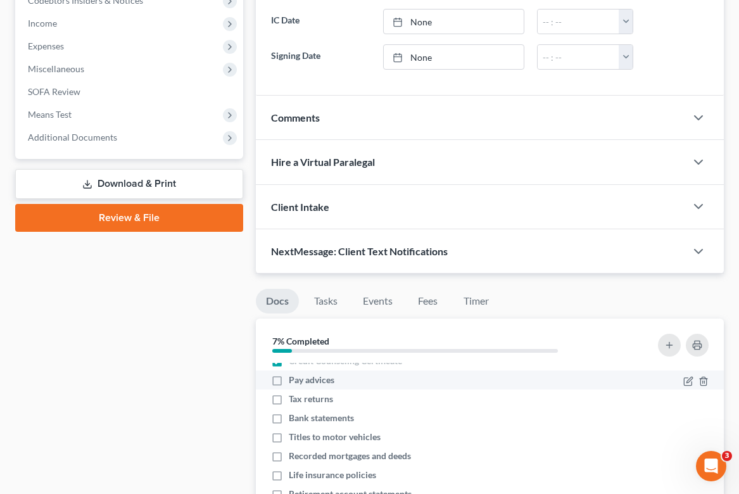
scroll to position [0, 0]
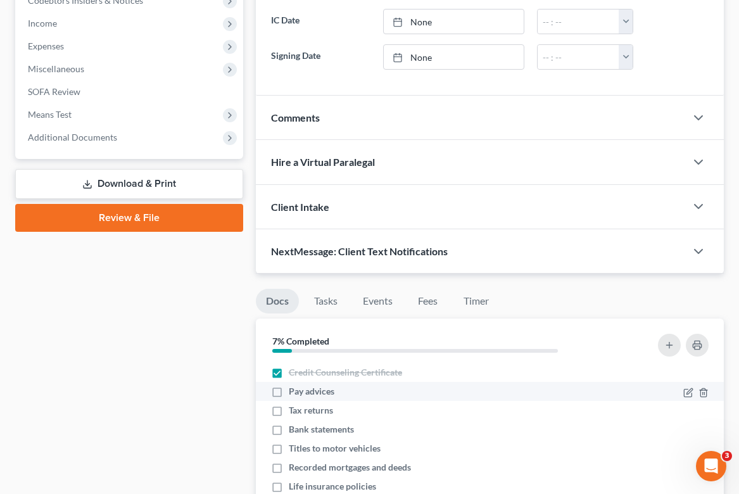
drag, startPoint x: 276, startPoint y: 375, endPoint x: 267, endPoint y: 396, distance: 22.5
click at [289, 375] on label "Credit Counseling Certificate" at bounding box center [345, 372] width 113 height 13
click at [294, 374] on input "Credit Counseling Certificate" at bounding box center [298, 370] width 8 height 8
checkbox input "false"
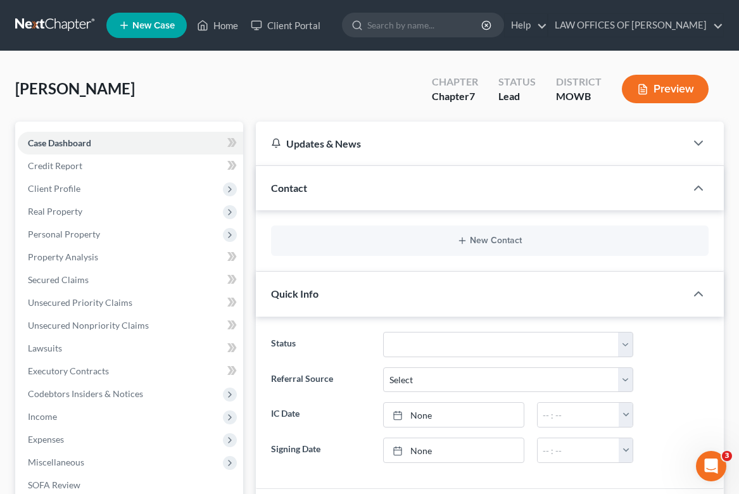
click at [656, 86] on button "Preview" at bounding box center [665, 89] width 87 height 29
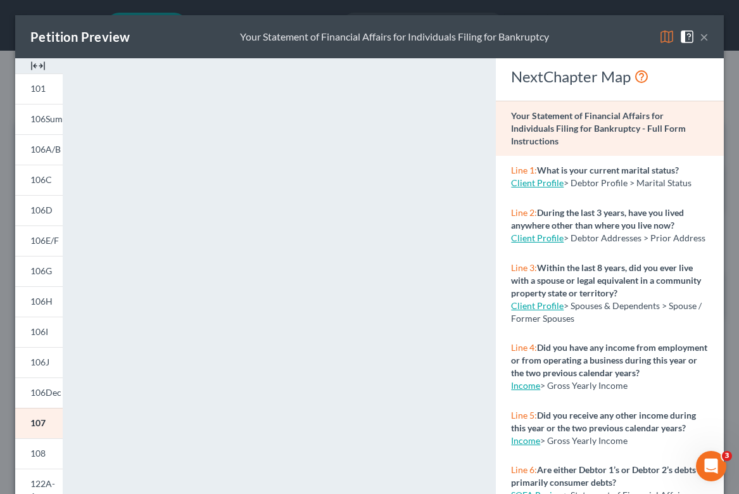
click at [708, 37] on div "Petition Preview Your Statement of Financial Affairs for Individuals Filing for…" at bounding box center [369, 36] width 709 height 43
click at [707, 38] on button "×" at bounding box center [704, 36] width 9 height 15
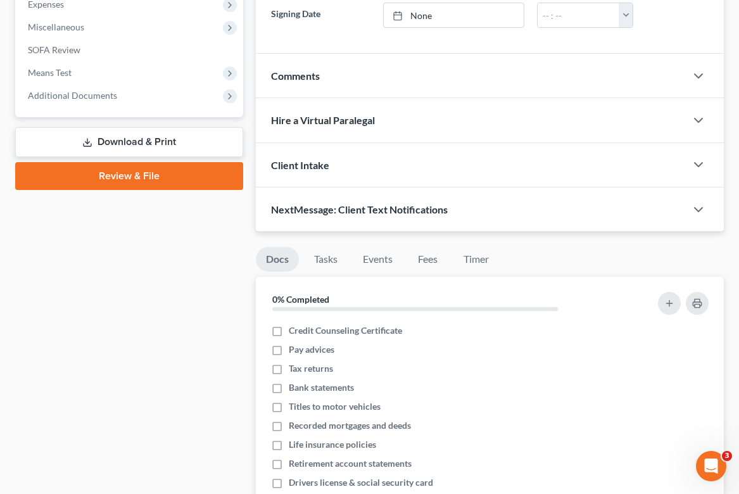
scroll to position [672, 0]
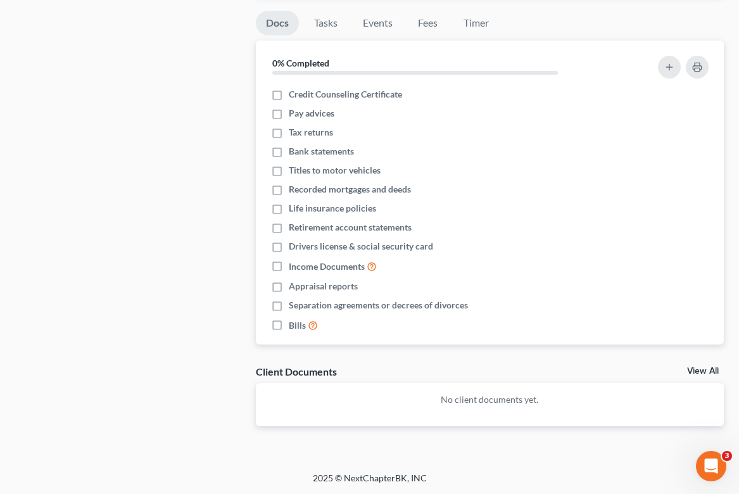
click at [701, 374] on link "View All" at bounding box center [704, 371] width 32 height 9
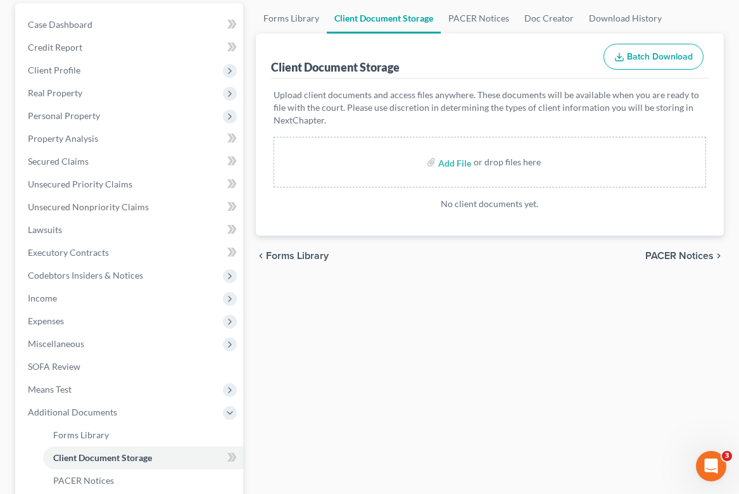
scroll to position [292, 0]
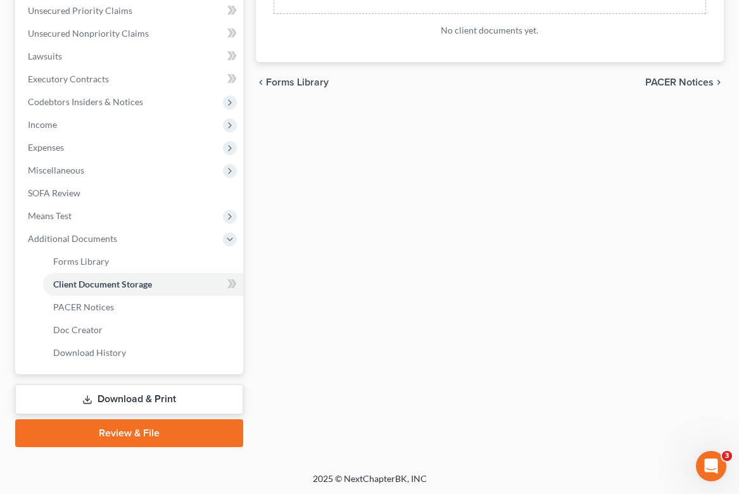
click at [112, 444] on link "Review & File" at bounding box center [129, 433] width 228 height 28
